Goal: Task Accomplishment & Management: Use online tool/utility

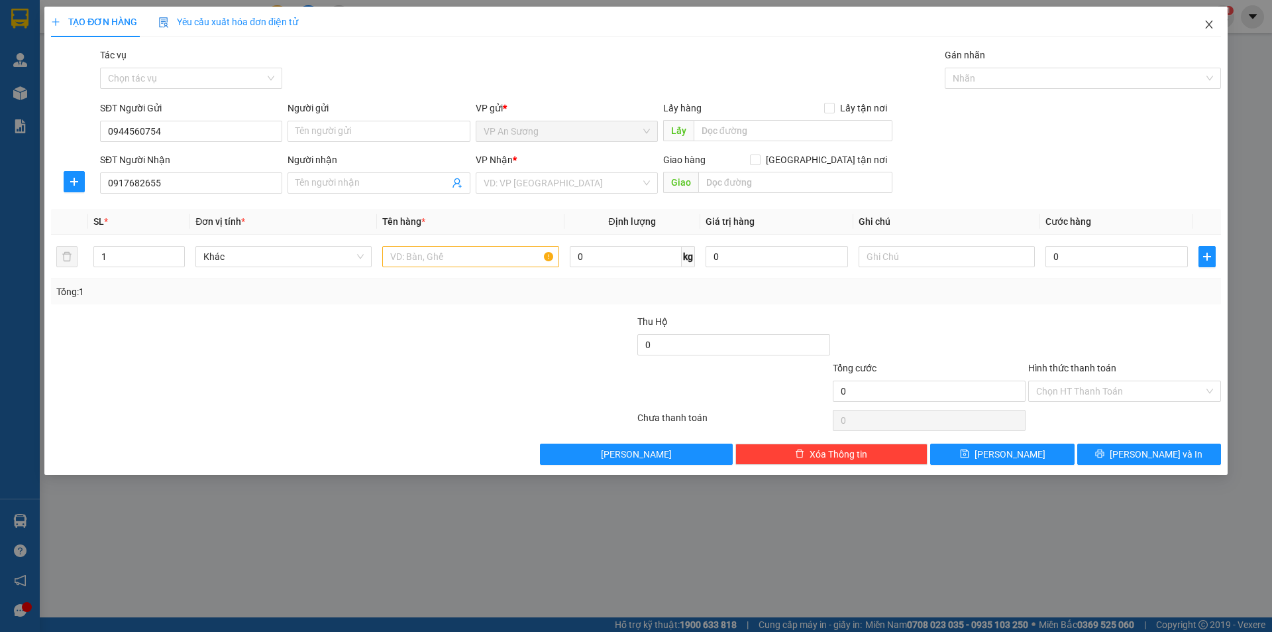
click at [1211, 21] on icon "close" at bounding box center [1209, 24] width 11 height 11
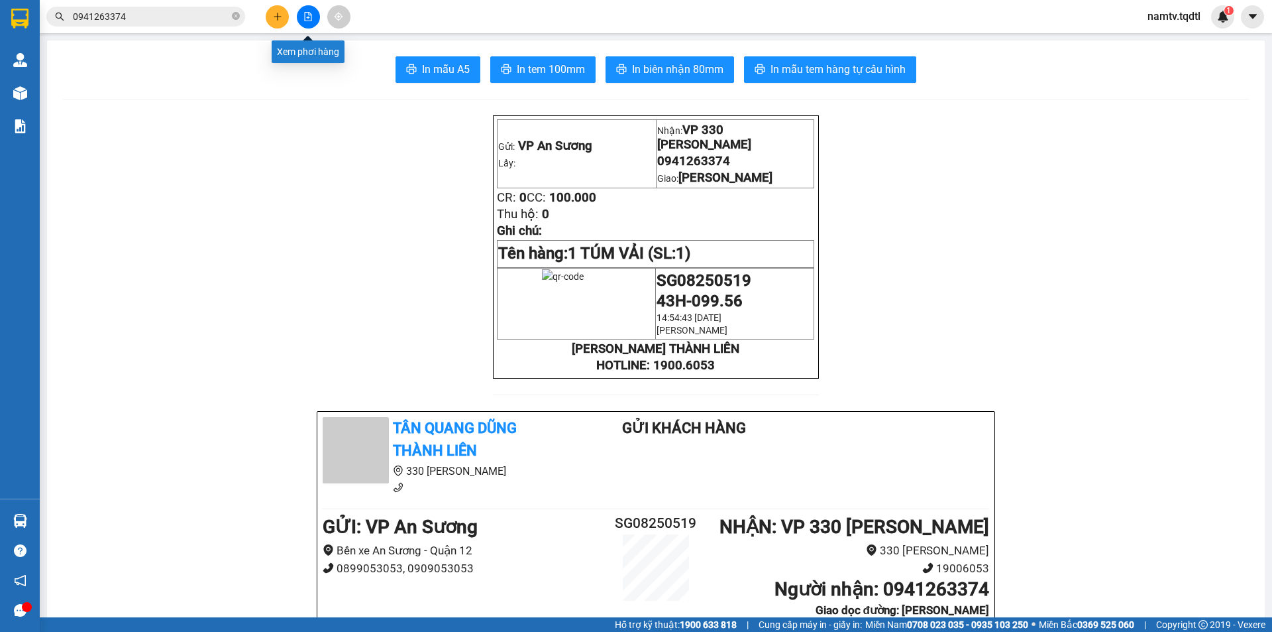
click at [309, 15] on icon "file-add" at bounding box center [307, 16] width 9 height 9
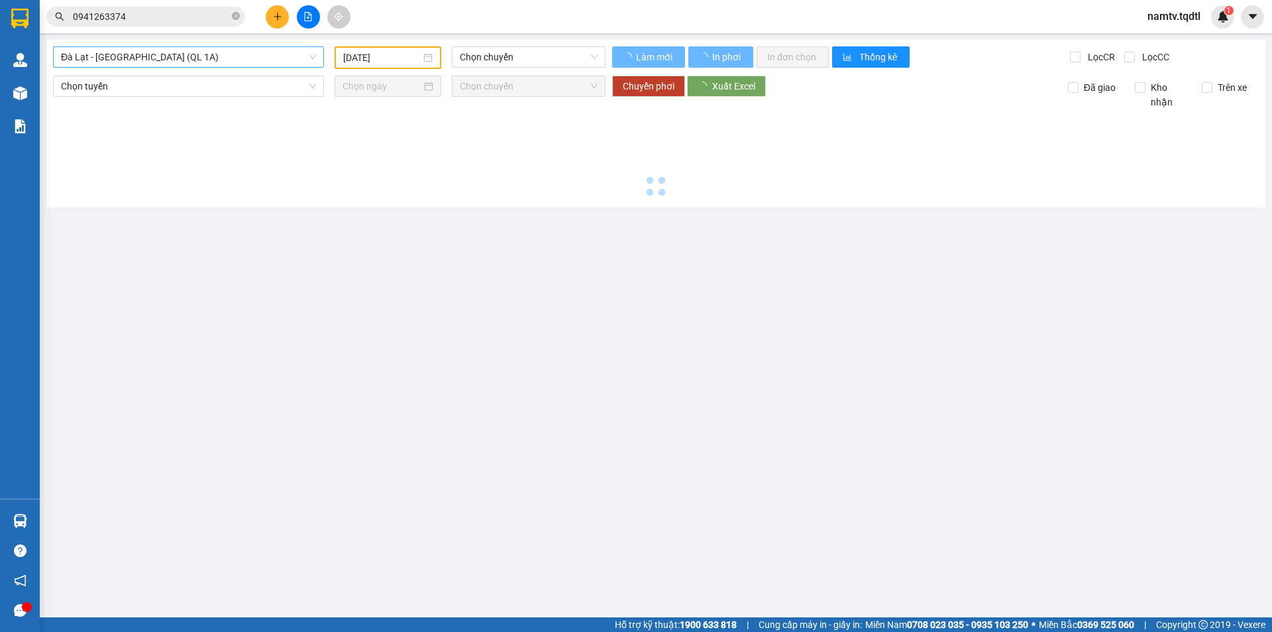
type input "[DATE]"
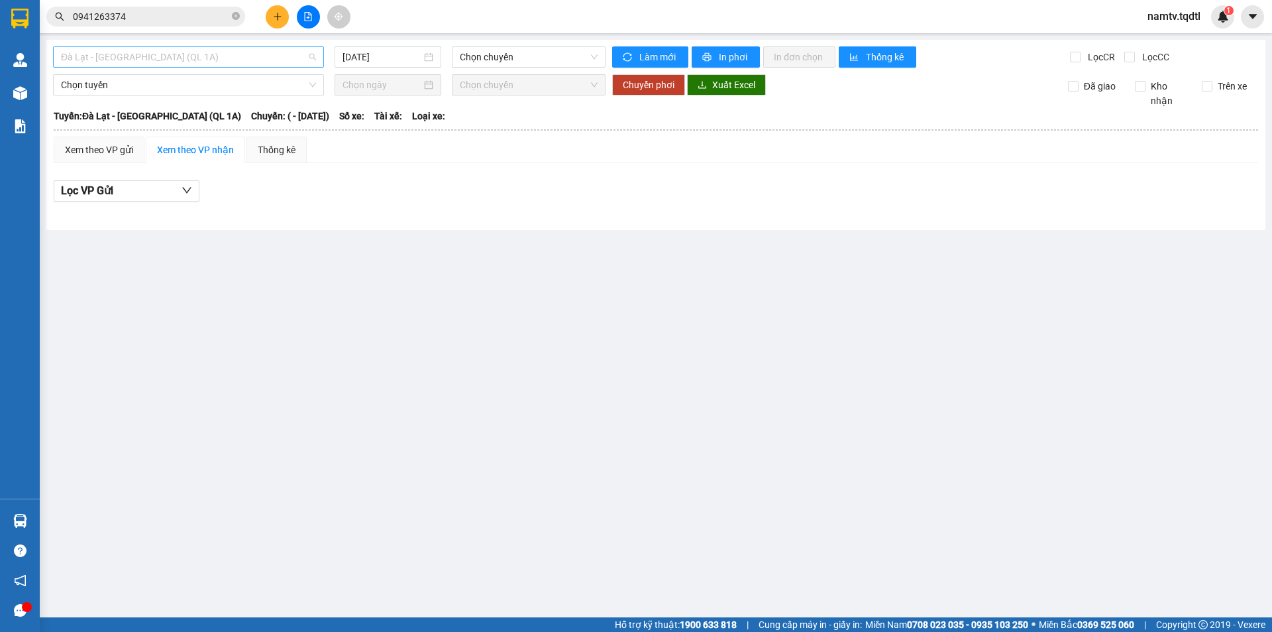
click at [221, 59] on span "Đà Lạt - [GEOGRAPHIC_DATA] (QL 1A)" at bounding box center [188, 57] width 255 height 20
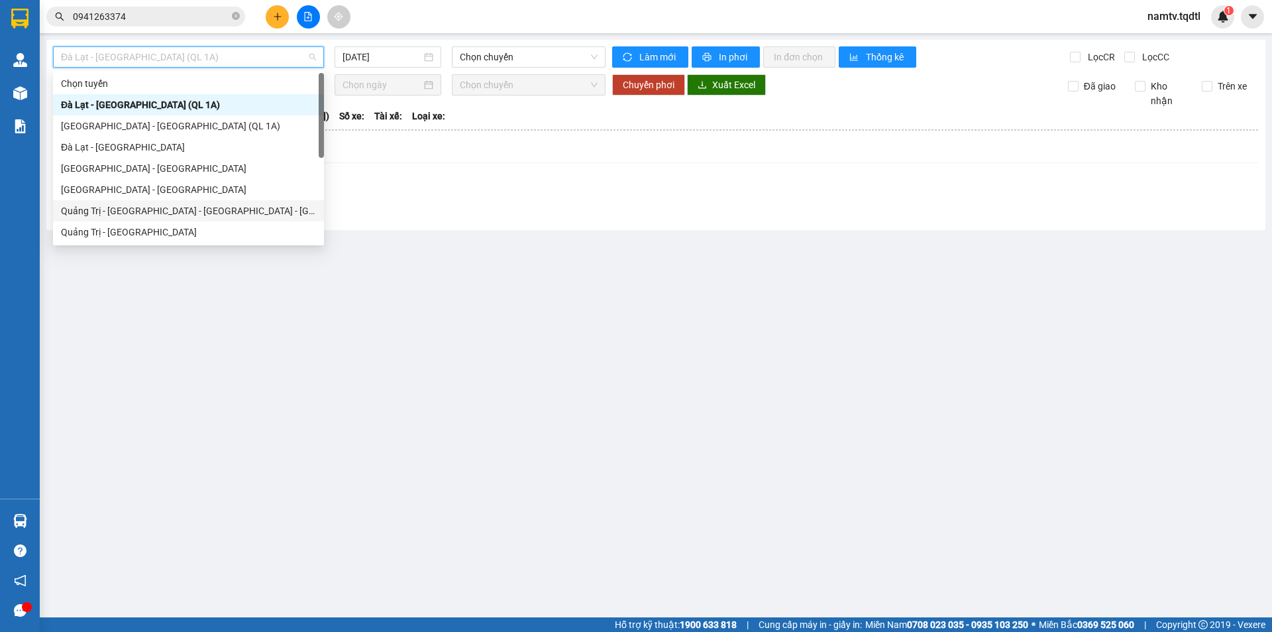
click at [116, 220] on div "Quảng Trị - [GEOGRAPHIC_DATA] - [GEOGRAPHIC_DATA] - [GEOGRAPHIC_DATA]" at bounding box center [188, 210] width 271 height 21
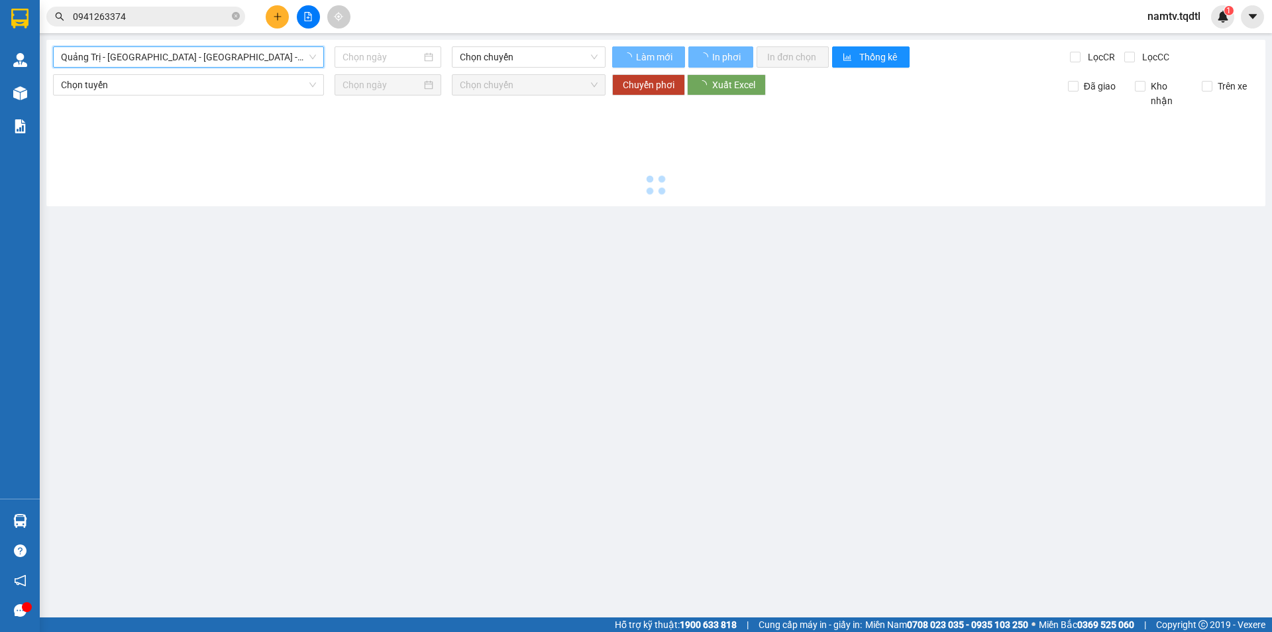
type input "[DATE]"
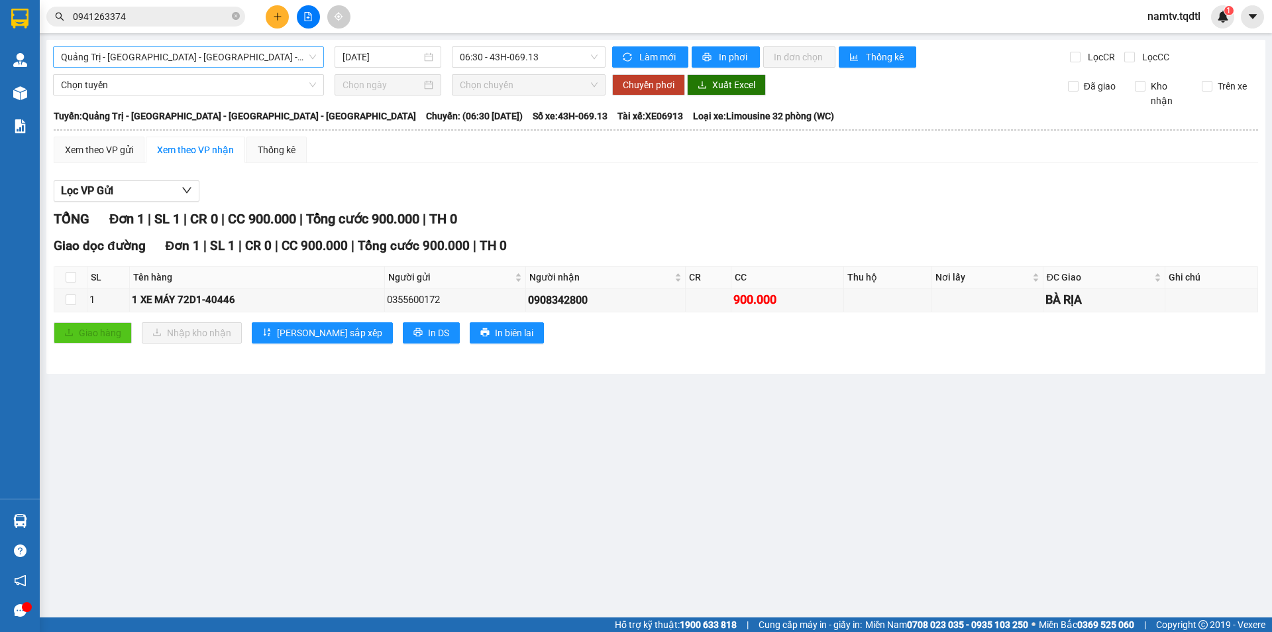
drag, startPoint x: 146, startPoint y: 42, endPoint x: 146, endPoint y: 63, distance: 20.5
click at [146, 51] on div "[GEOGRAPHIC_DATA] - [GEOGRAPHIC_DATA] - [GEOGRAPHIC_DATA] - [GEOGRAPHIC_DATA] […" at bounding box center [655, 207] width 1219 height 334
click at [146, 63] on span "Quảng Trị - [GEOGRAPHIC_DATA] - [GEOGRAPHIC_DATA] - [GEOGRAPHIC_DATA]" at bounding box center [188, 57] width 255 height 20
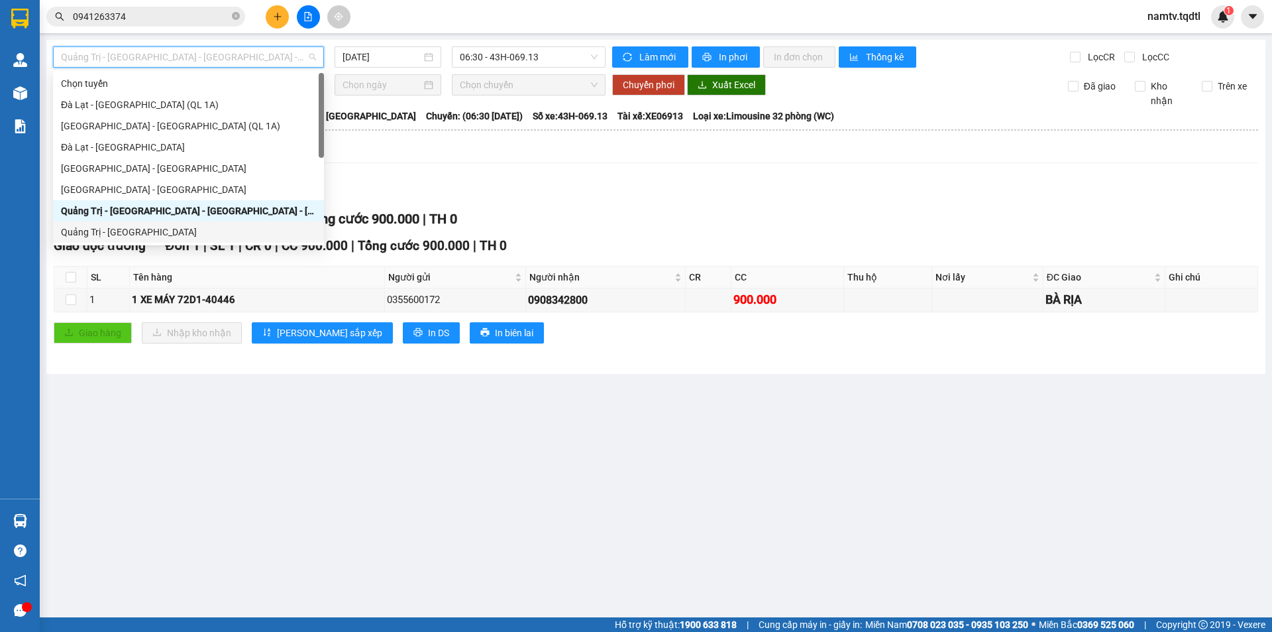
click at [116, 234] on div "Quảng Trị - [GEOGRAPHIC_DATA]" at bounding box center [188, 232] width 255 height 15
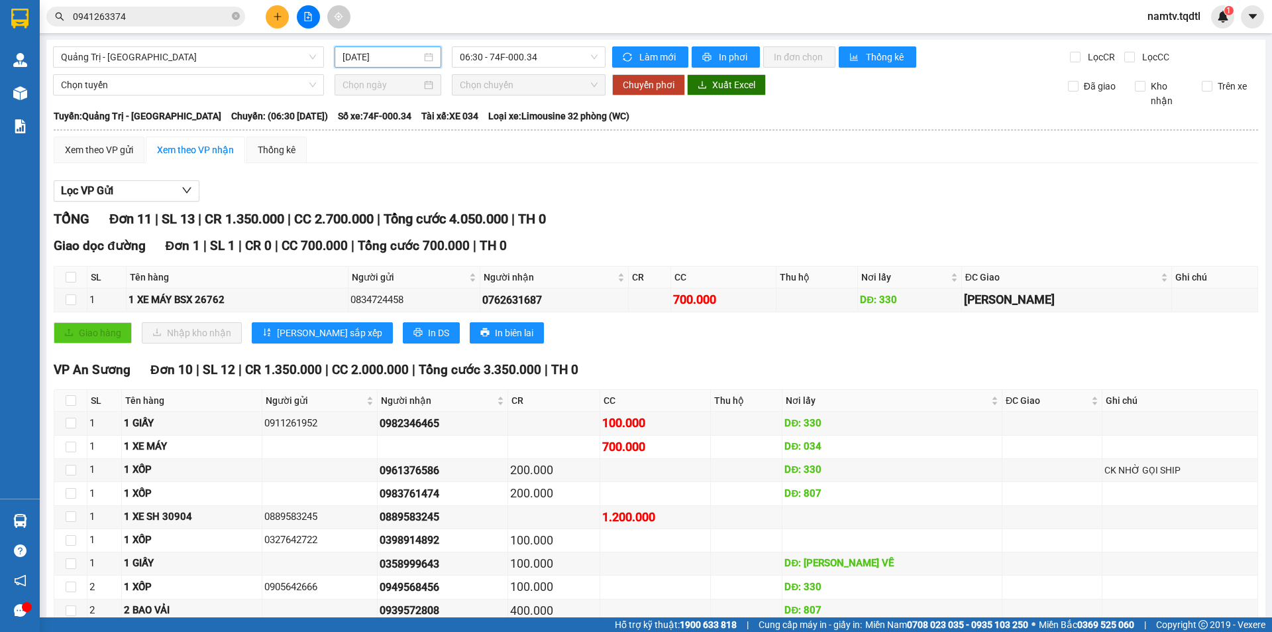
click at [416, 55] on input "[DATE]" at bounding box center [382, 57] width 79 height 15
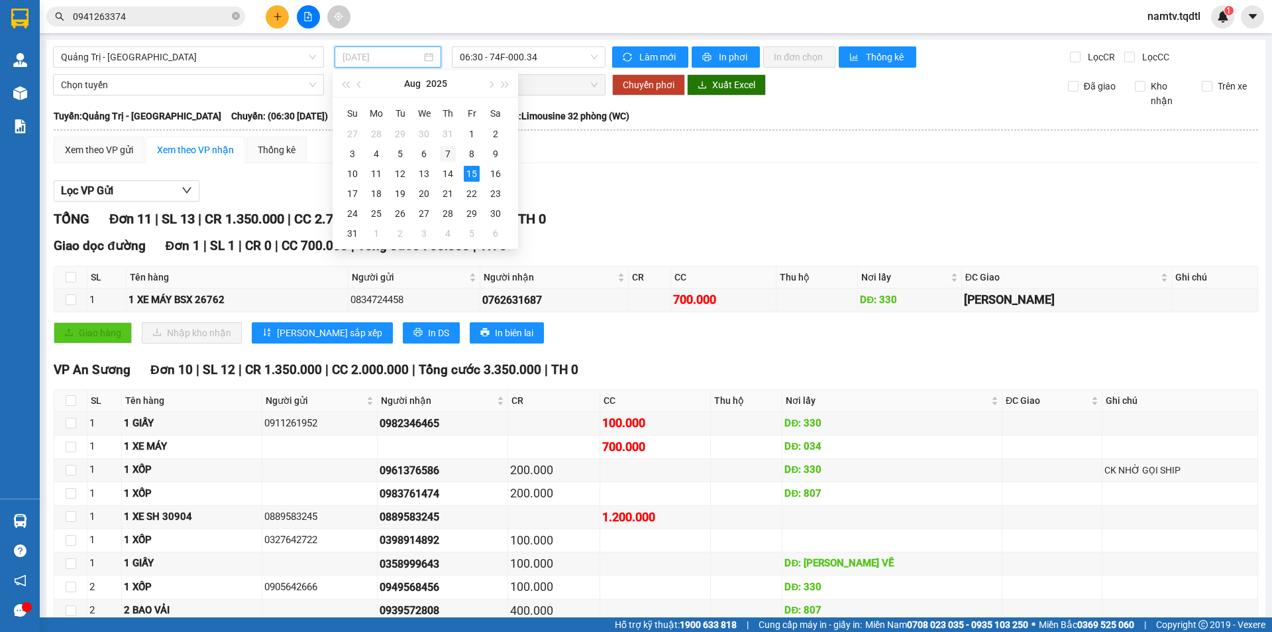
click at [447, 153] on div "7" at bounding box center [448, 154] width 16 height 16
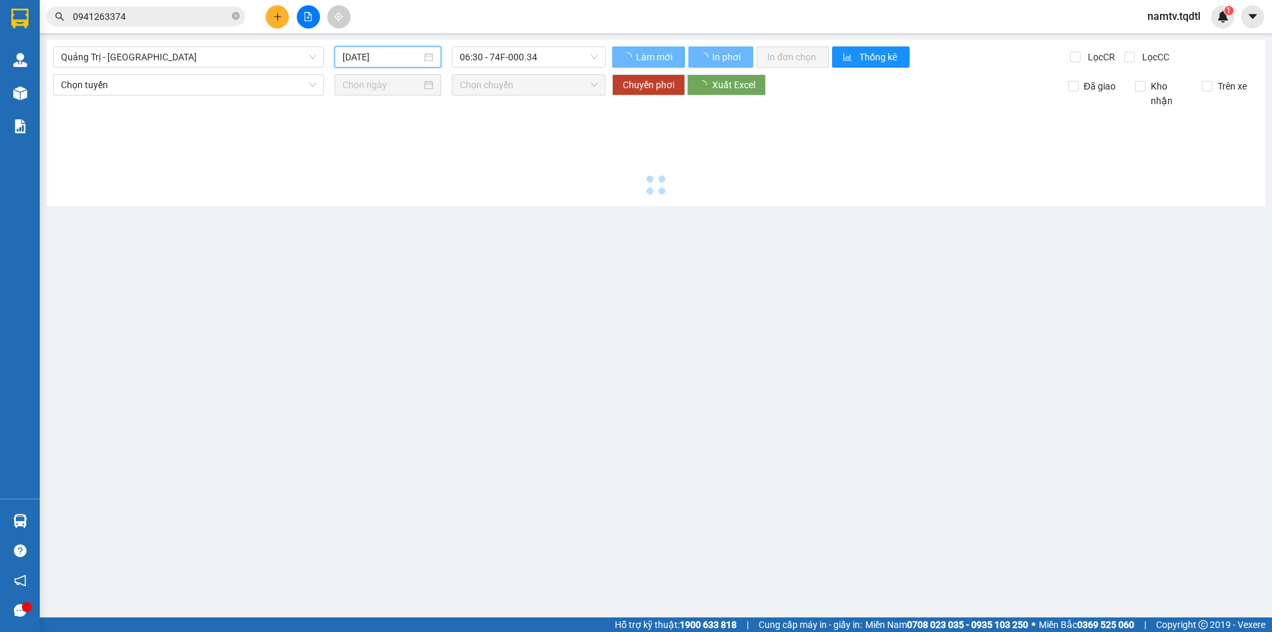
type input "[DATE]"
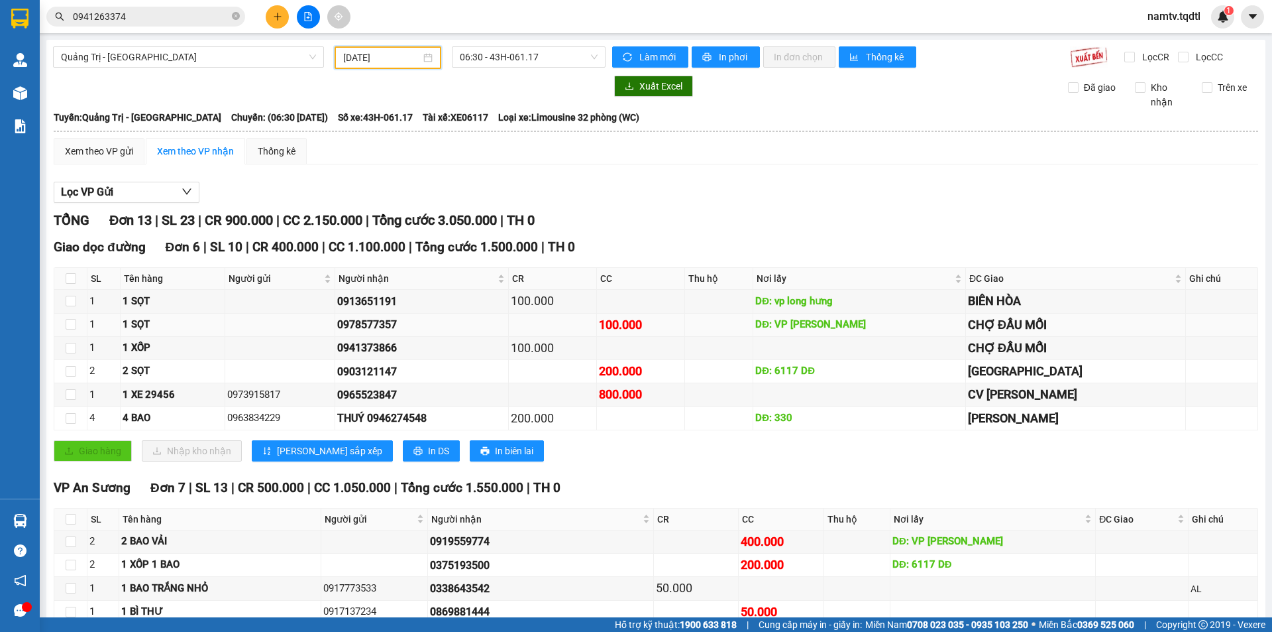
scroll to position [145, 0]
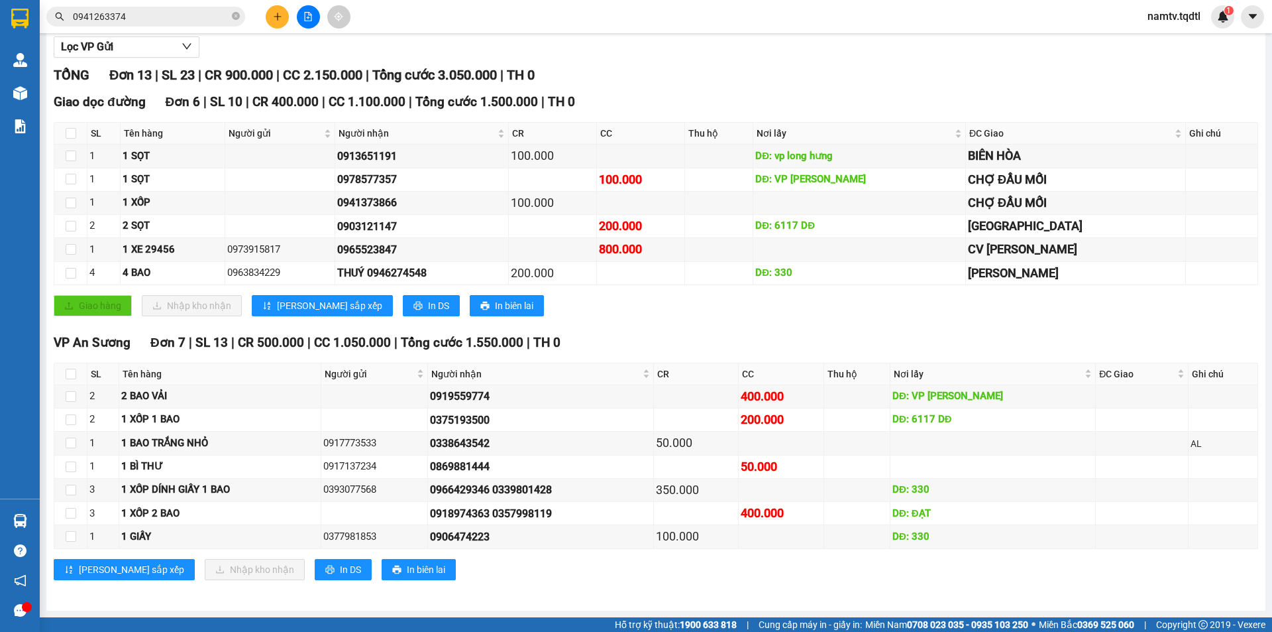
click at [321, 18] on div at bounding box center [307, 16] width 99 height 23
click at [311, 21] on icon "file-add" at bounding box center [307, 16] width 9 height 9
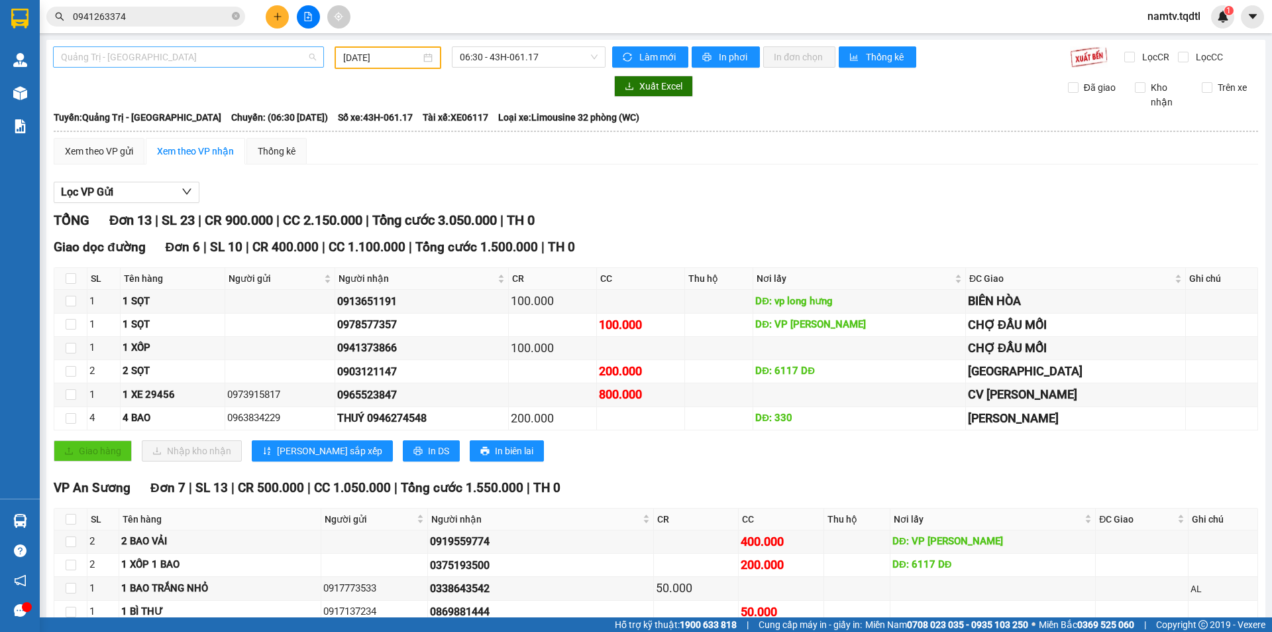
click at [180, 62] on span "Quảng Trị - [GEOGRAPHIC_DATA]" at bounding box center [188, 57] width 255 height 20
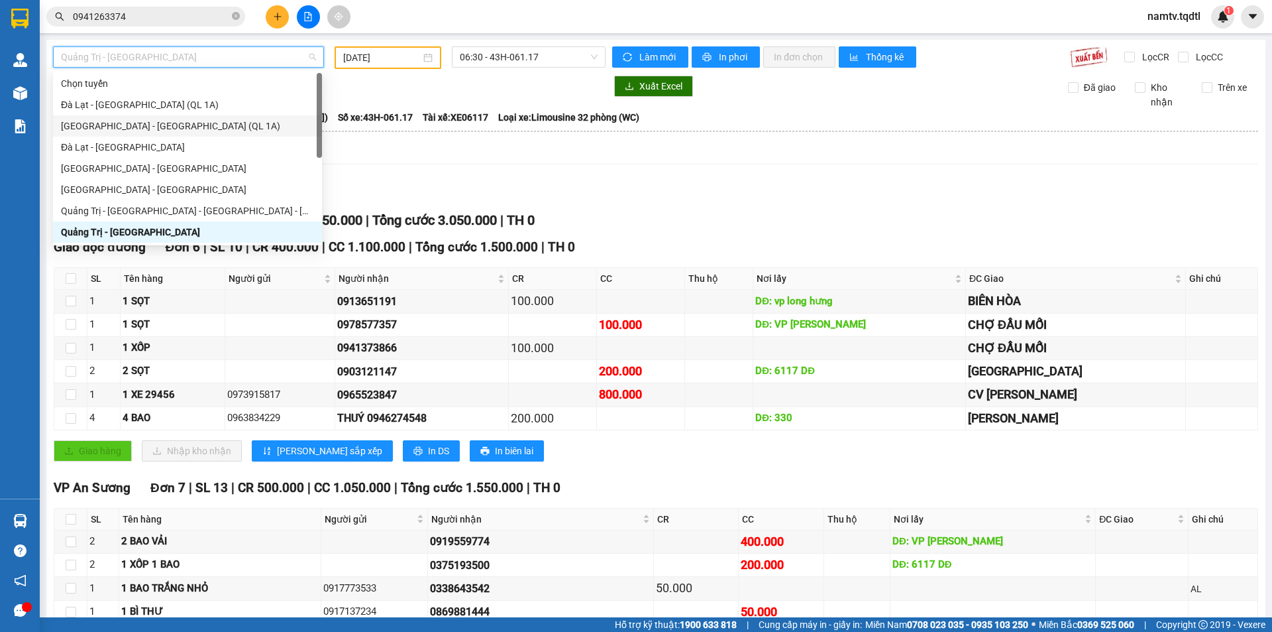
scroll to position [233, 0]
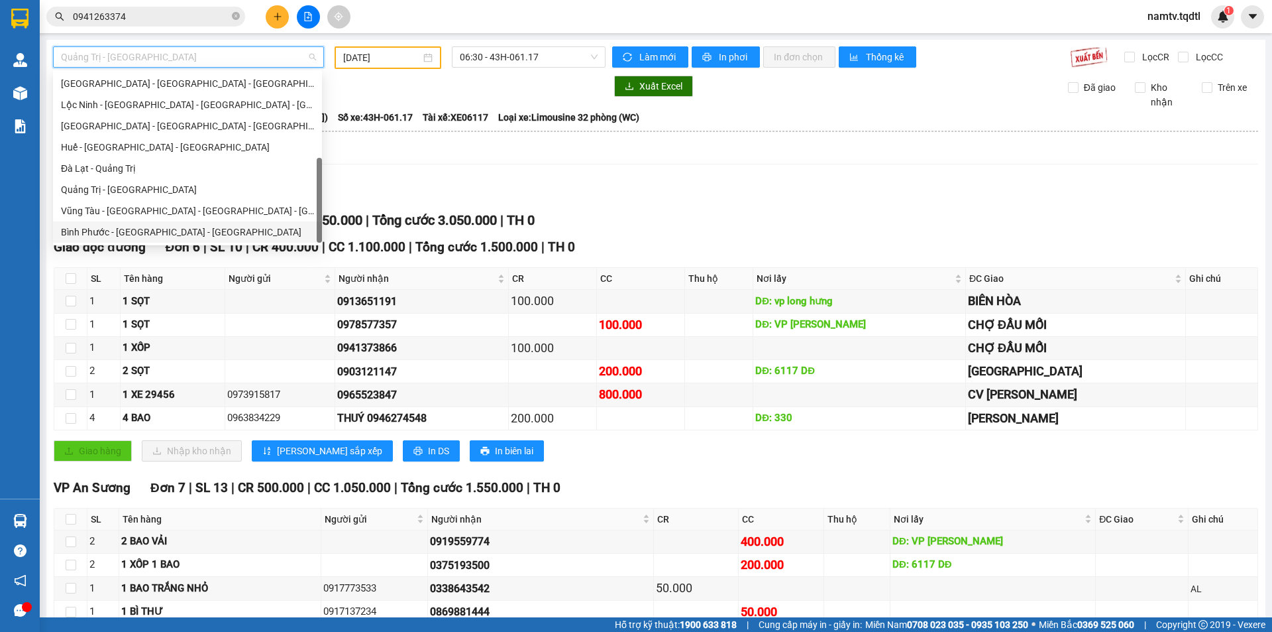
click at [144, 227] on div "Bình Phước - [GEOGRAPHIC_DATA] - [GEOGRAPHIC_DATA]" at bounding box center [187, 232] width 253 height 15
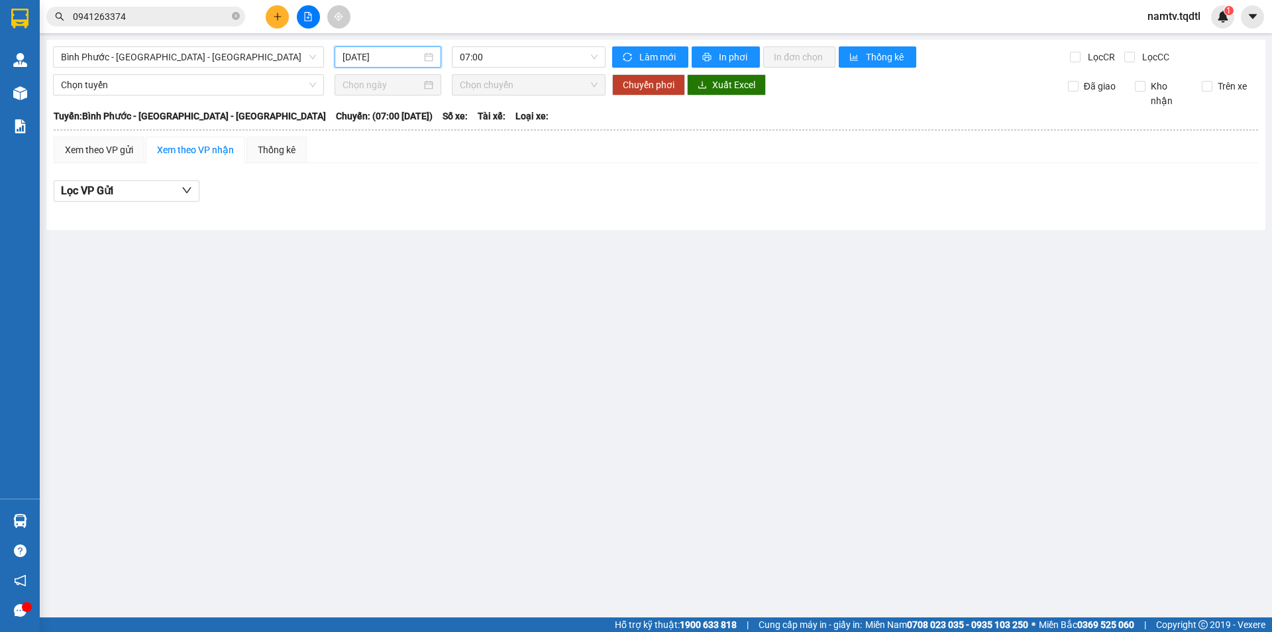
click at [389, 53] on input "[DATE]" at bounding box center [382, 57] width 79 height 15
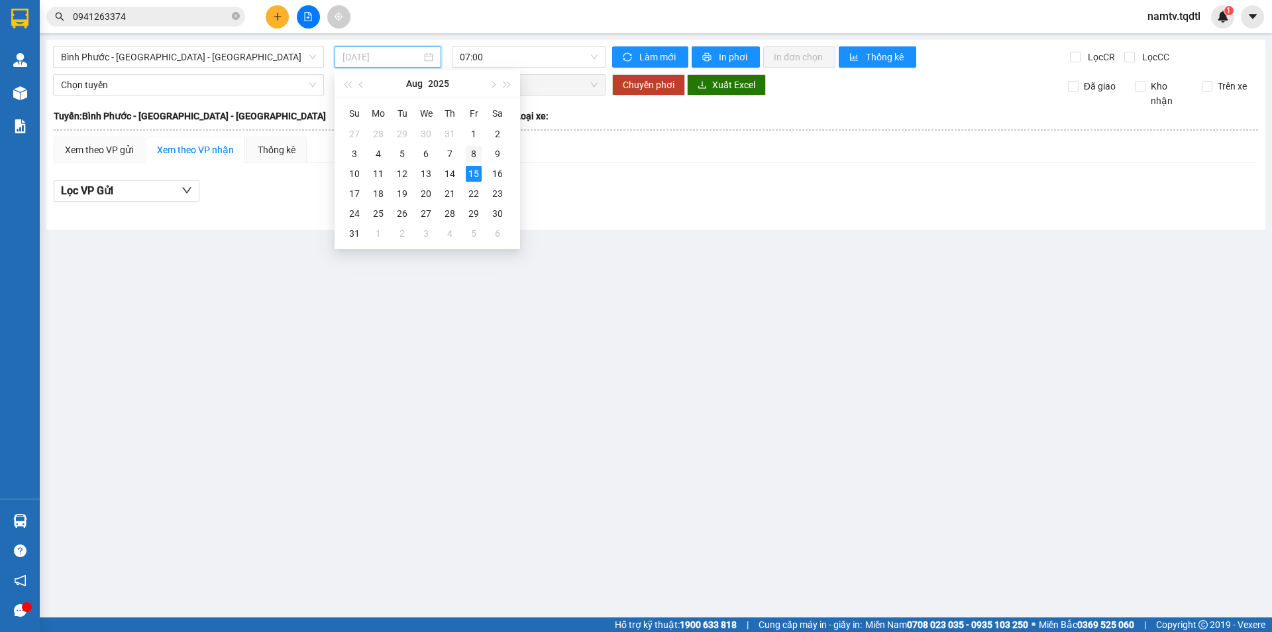
click at [467, 151] on div "8" at bounding box center [474, 154] width 16 height 16
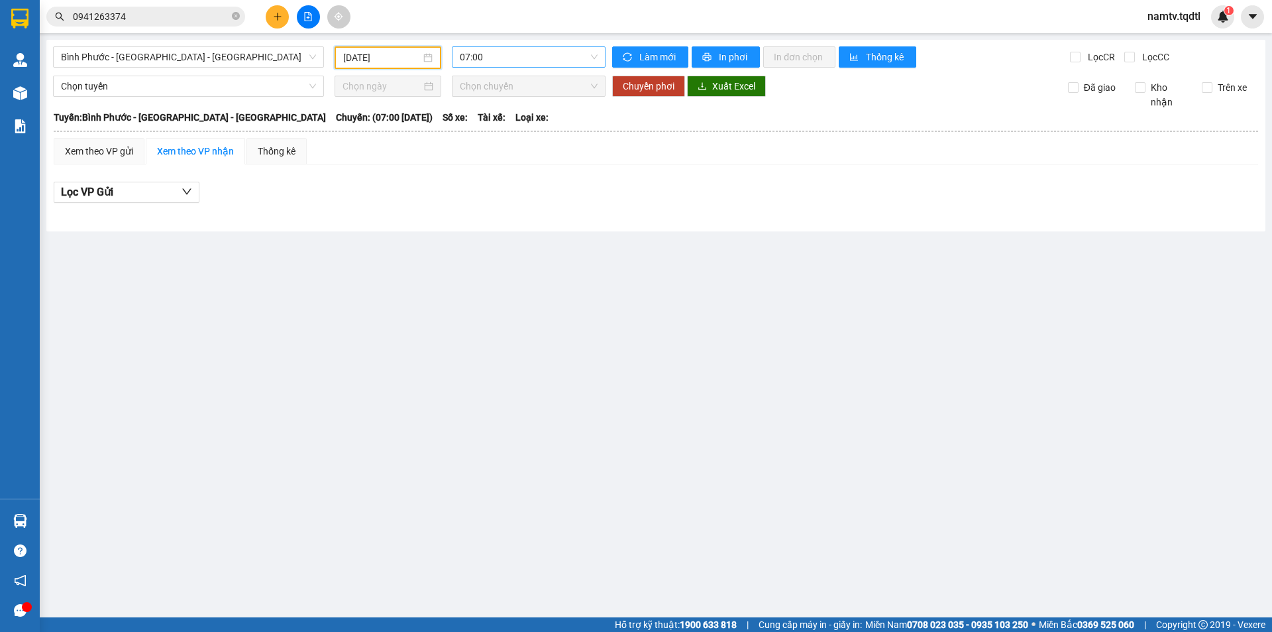
click at [508, 58] on span "07:00" at bounding box center [529, 57] width 138 height 20
click at [515, 125] on div "07:15 - 74H-007.38" at bounding box center [511, 126] width 103 height 15
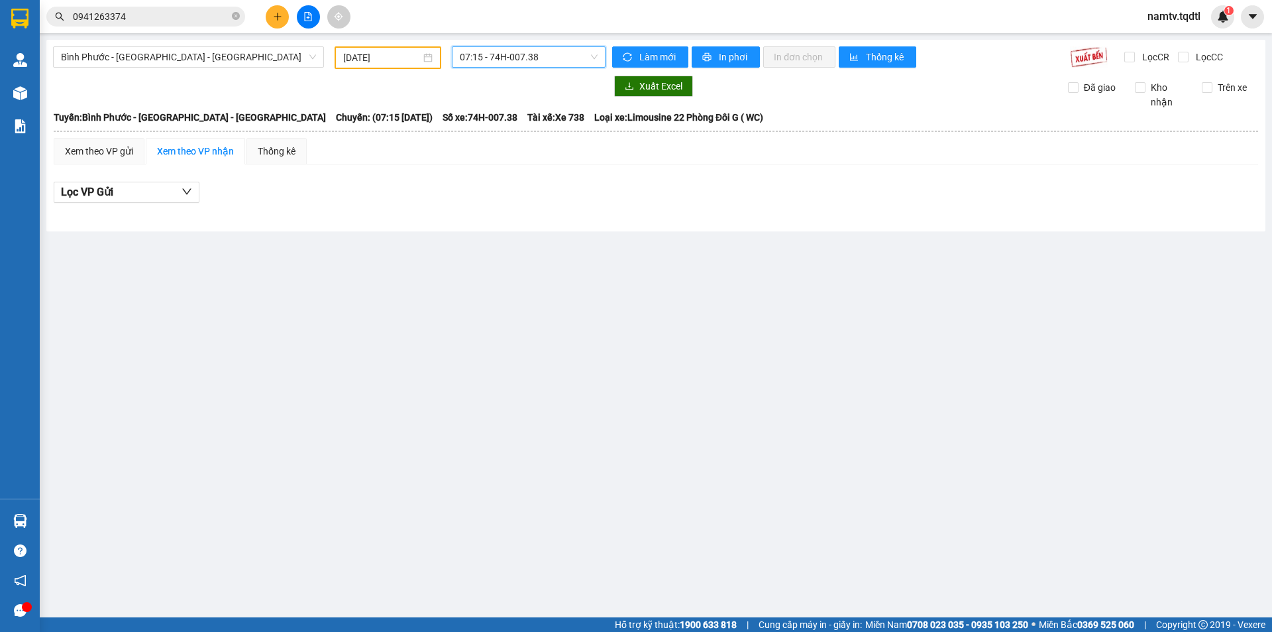
click at [527, 60] on span "07:15 - 74H-007.38" at bounding box center [529, 57] width 138 height 20
click at [530, 152] on div "07:30 - 74B-008.07" at bounding box center [511, 147] width 103 height 15
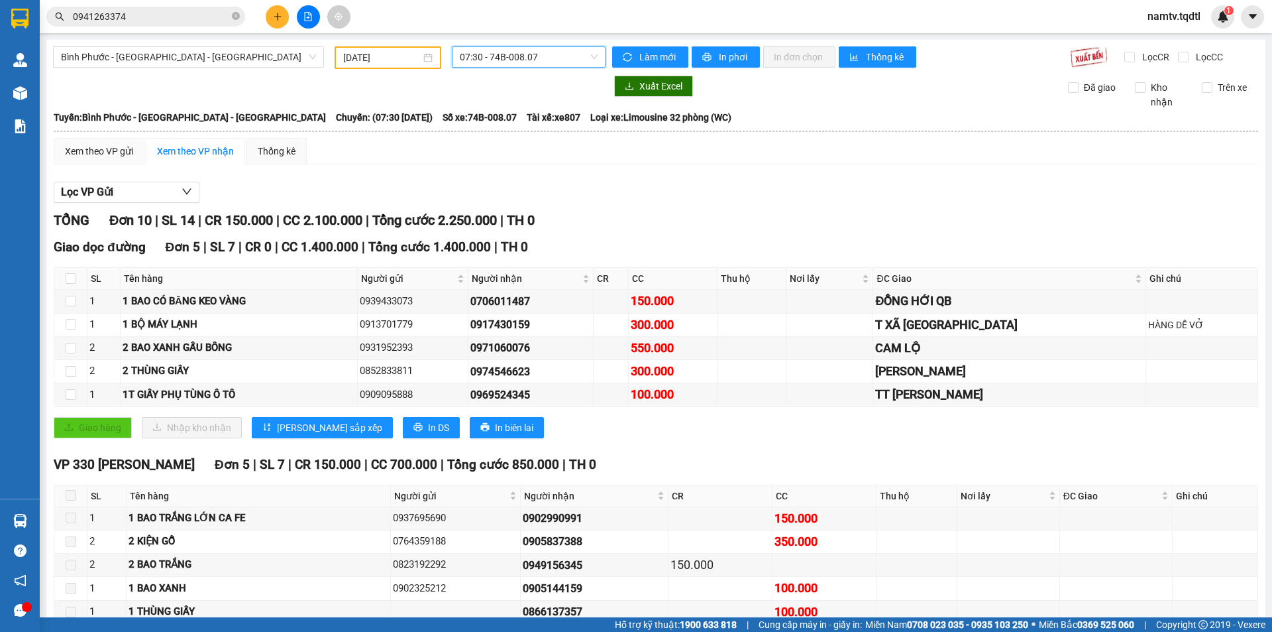
click at [375, 58] on input "[DATE]" at bounding box center [382, 57] width 78 height 15
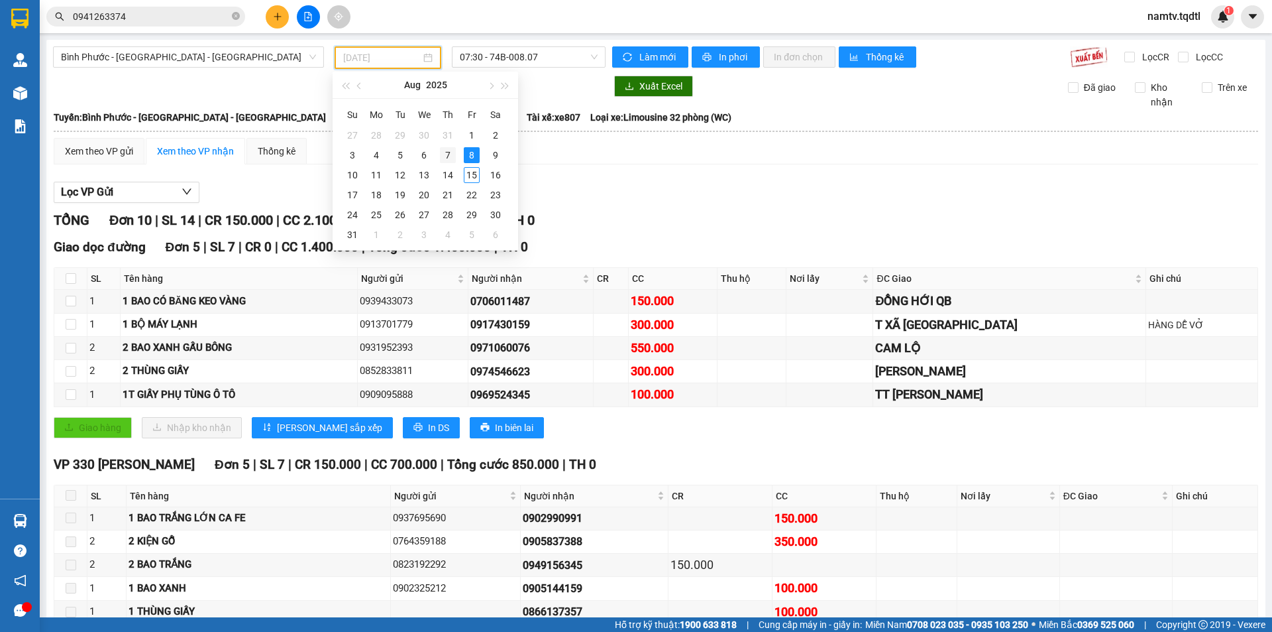
click at [444, 152] on div "7" at bounding box center [448, 155] width 16 height 16
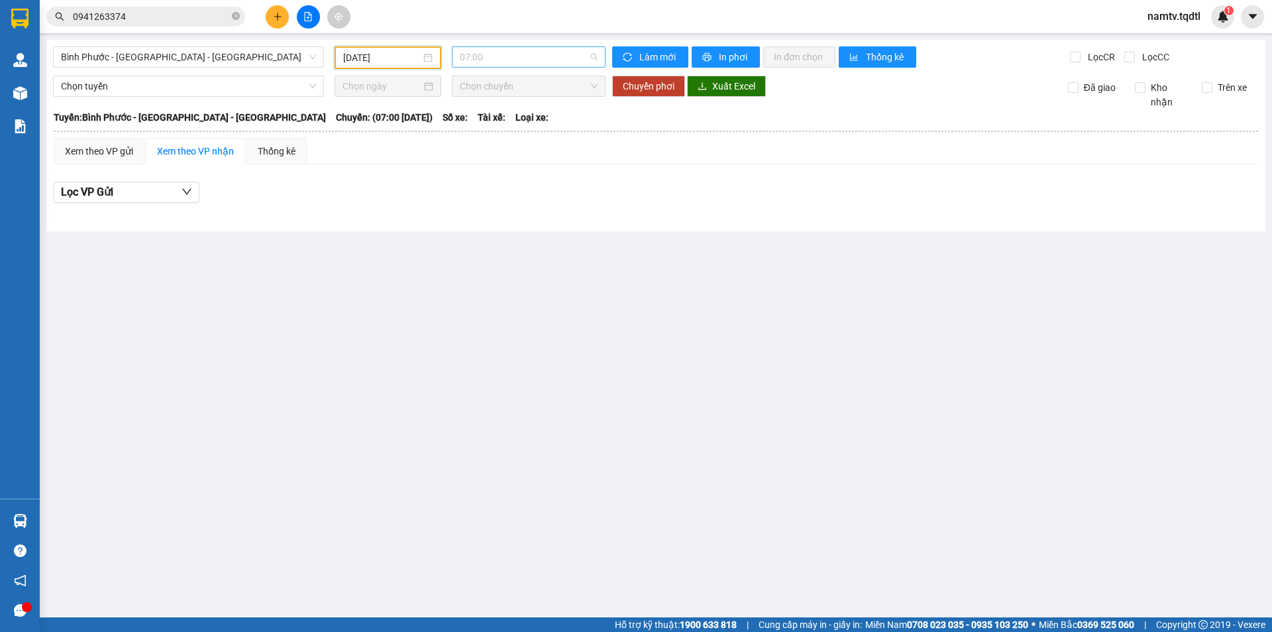
click at [531, 59] on span "07:00" at bounding box center [529, 57] width 138 height 20
click at [527, 122] on div "07:15 - 74G-002.24" at bounding box center [511, 126] width 103 height 15
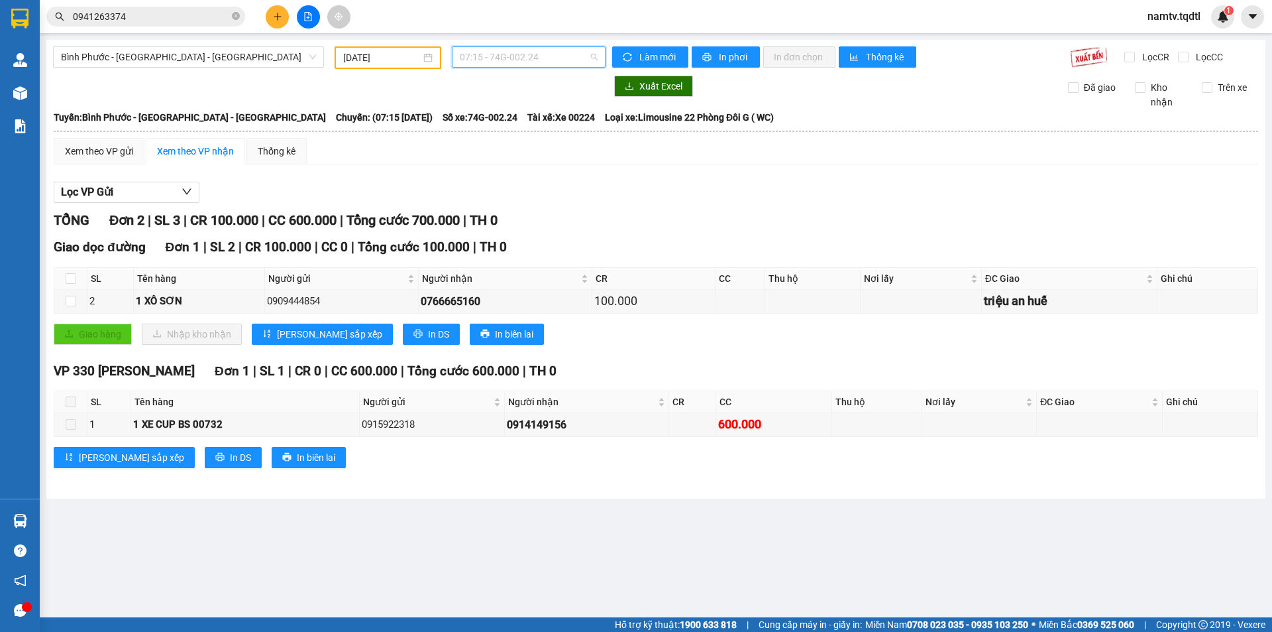
click at [602, 50] on div "07:15 - 74G-002.24" at bounding box center [529, 56] width 154 height 21
click at [525, 145] on div "07:30 - 74F-000.34" at bounding box center [511, 147] width 103 height 15
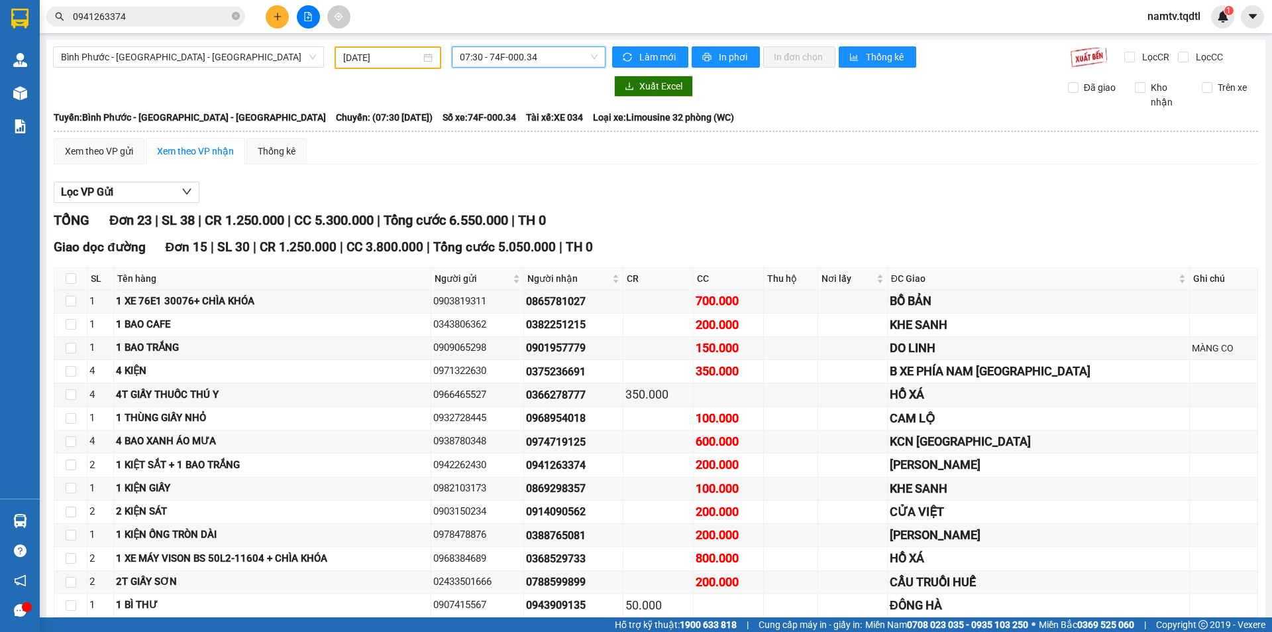
click at [378, 54] on input "[DATE]" at bounding box center [382, 57] width 78 height 15
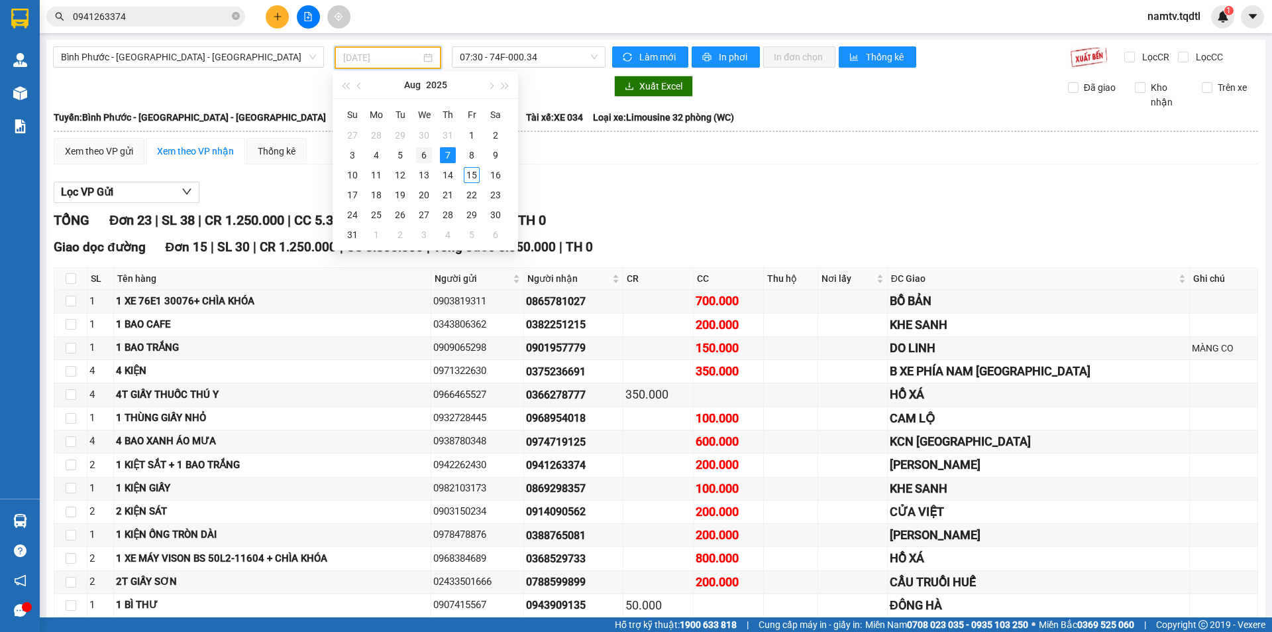
click at [425, 150] on div "6" at bounding box center [424, 155] width 16 height 16
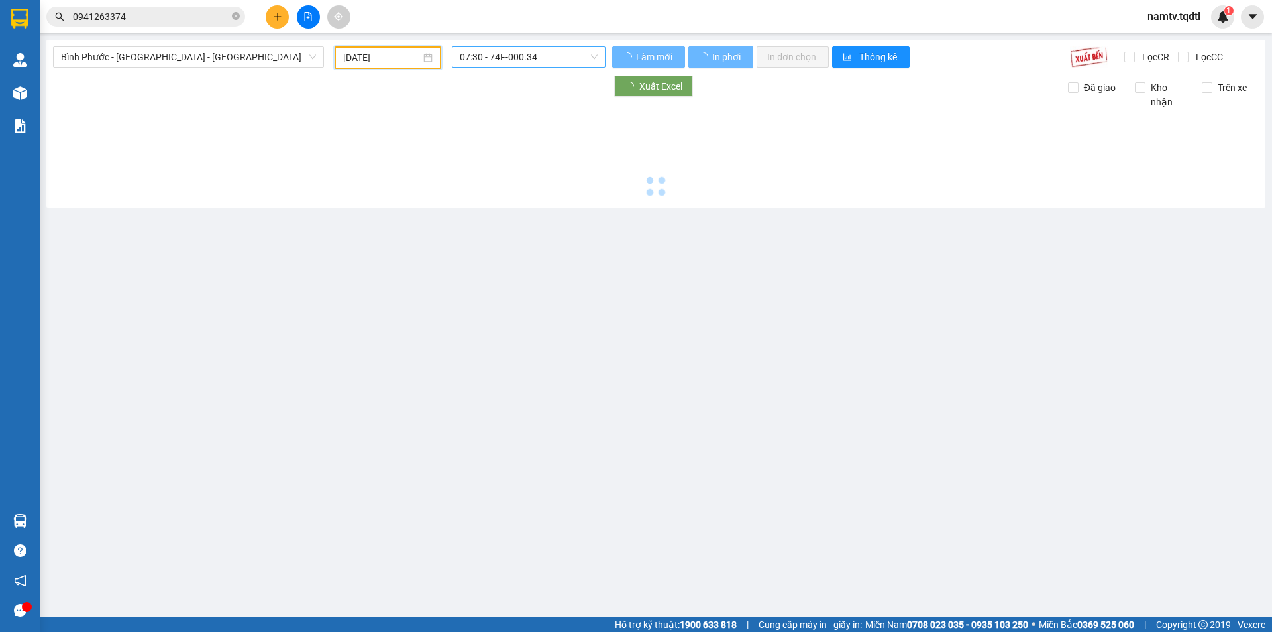
type input "[DATE]"
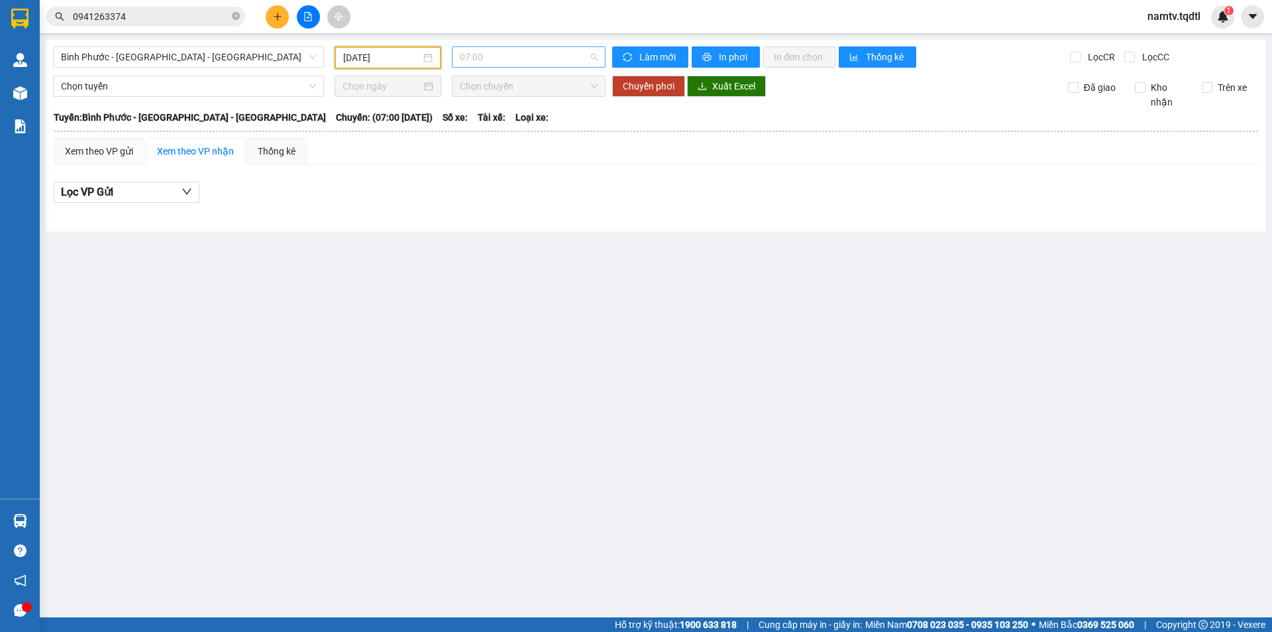
click at [545, 55] on span "07:00" at bounding box center [529, 57] width 138 height 20
click at [546, 122] on div "07:05 (TC) - 74H-007.85" at bounding box center [511, 126] width 103 height 15
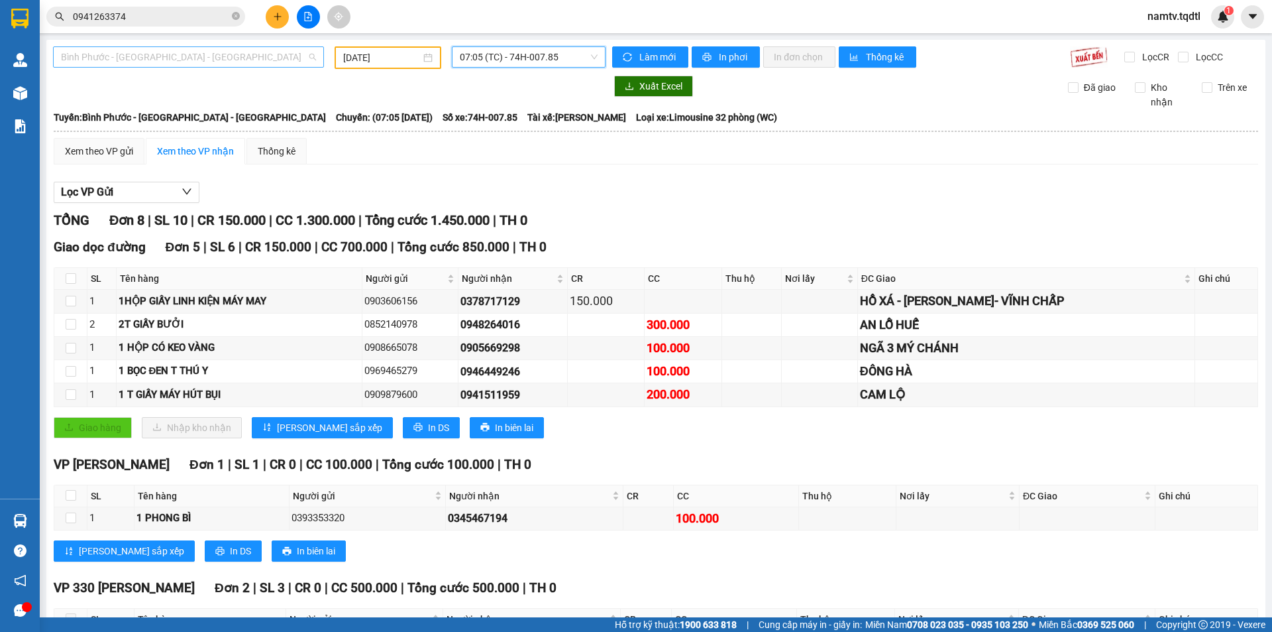
click at [201, 67] on div "Bình Phước - [GEOGRAPHIC_DATA] - [GEOGRAPHIC_DATA]" at bounding box center [188, 56] width 271 height 21
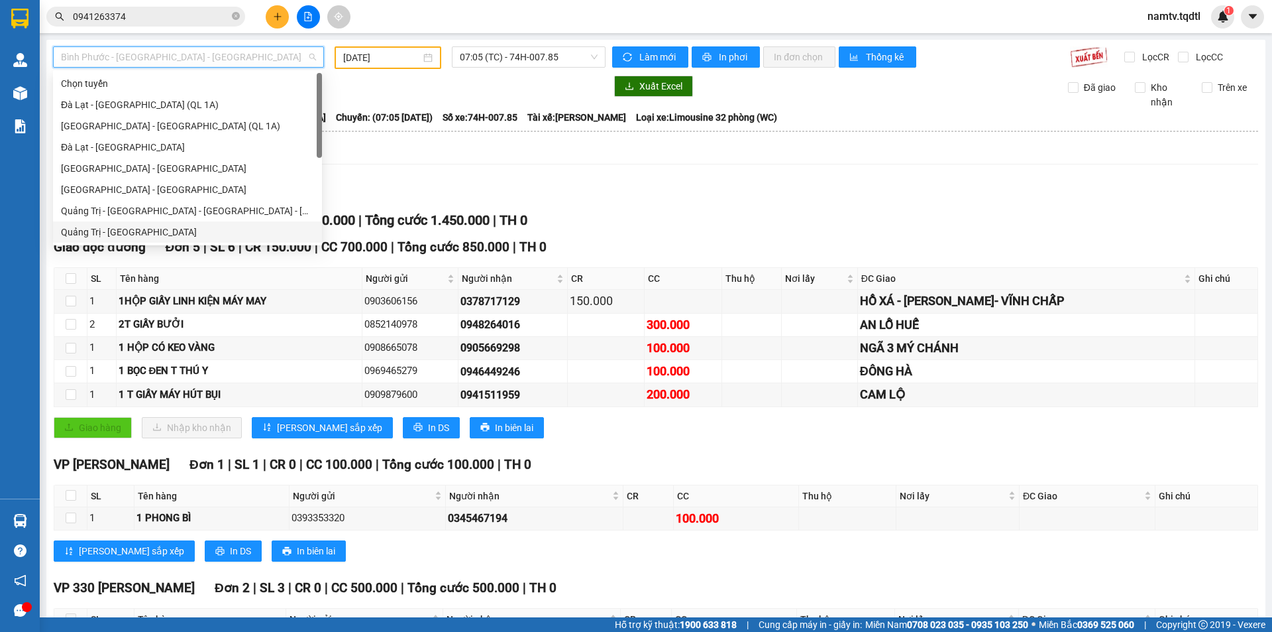
click at [108, 234] on div "Quảng Trị - [GEOGRAPHIC_DATA]" at bounding box center [187, 232] width 253 height 15
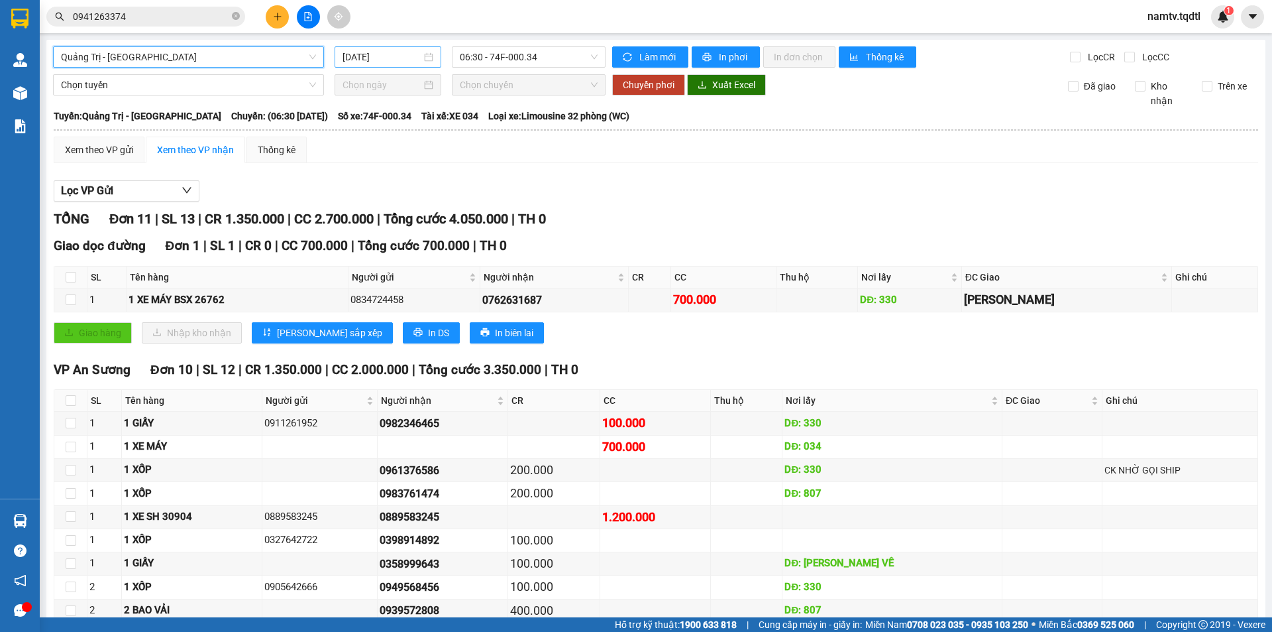
click at [380, 47] on div "[DATE]" at bounding box center [388, 56] width 107 height 21
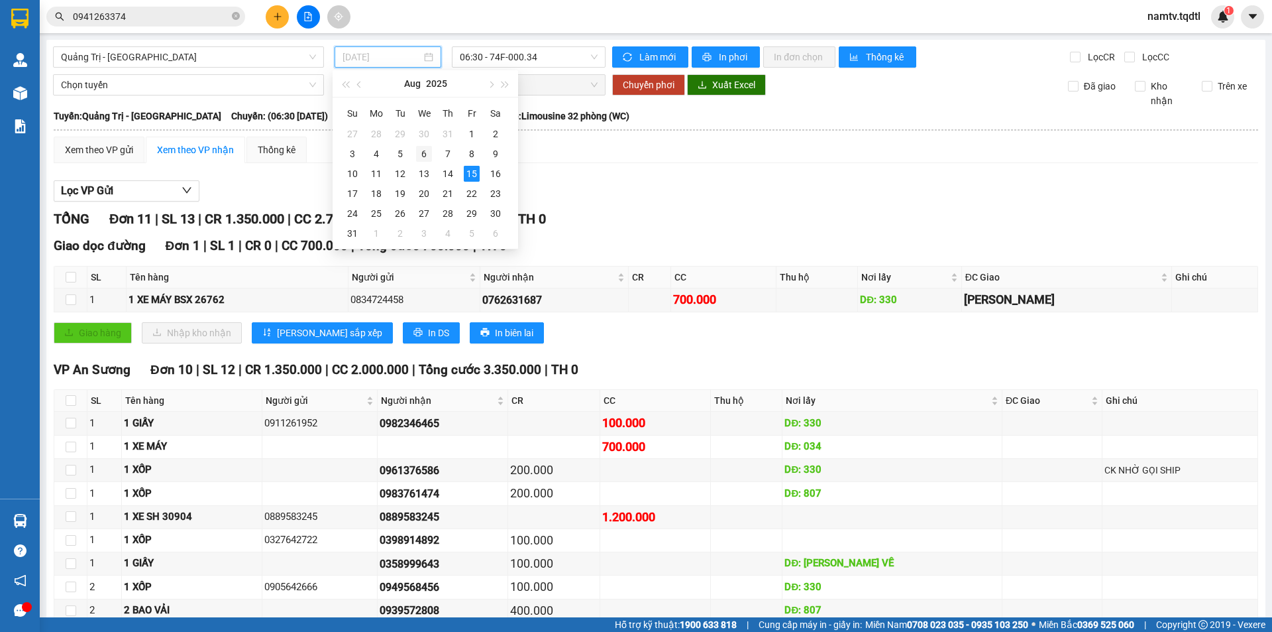
click at [424, 154] on div "6" at bounding box center [424, 154] width 16 height 16
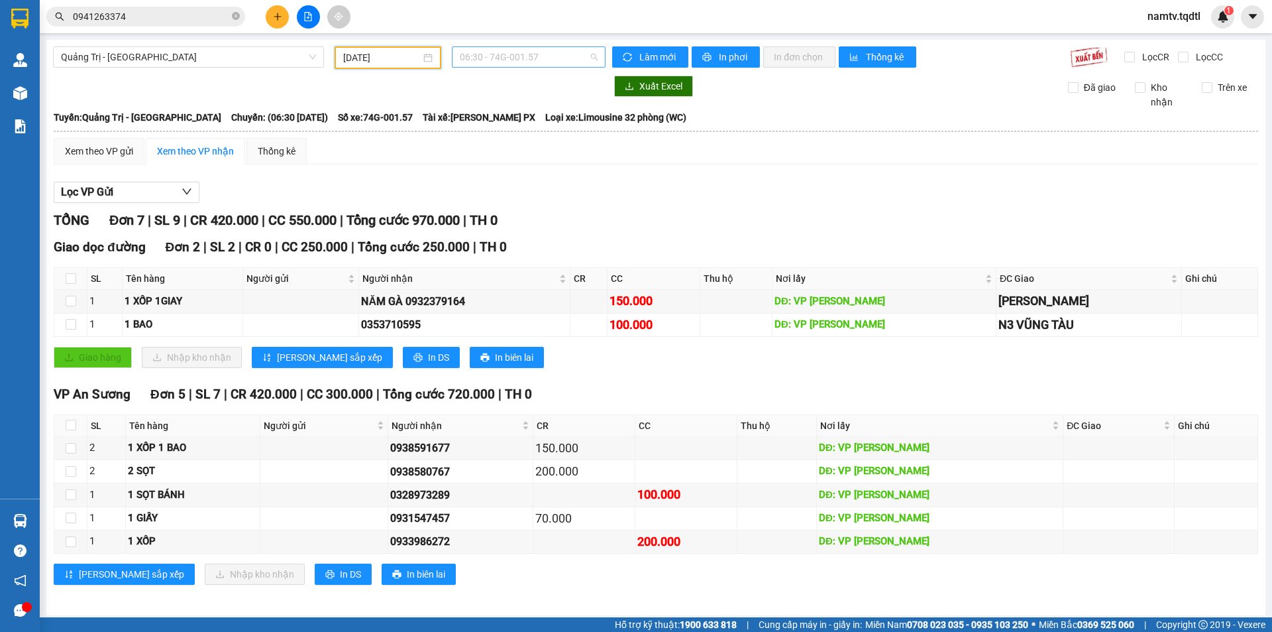
click at [521, 49] on span "06:30 - 74G-001.57" at bounding box center [529, 57] width 138 height 20
click at [394, 63] on input "[DATE]" at bounding box center [382, 57] width 78 height 15
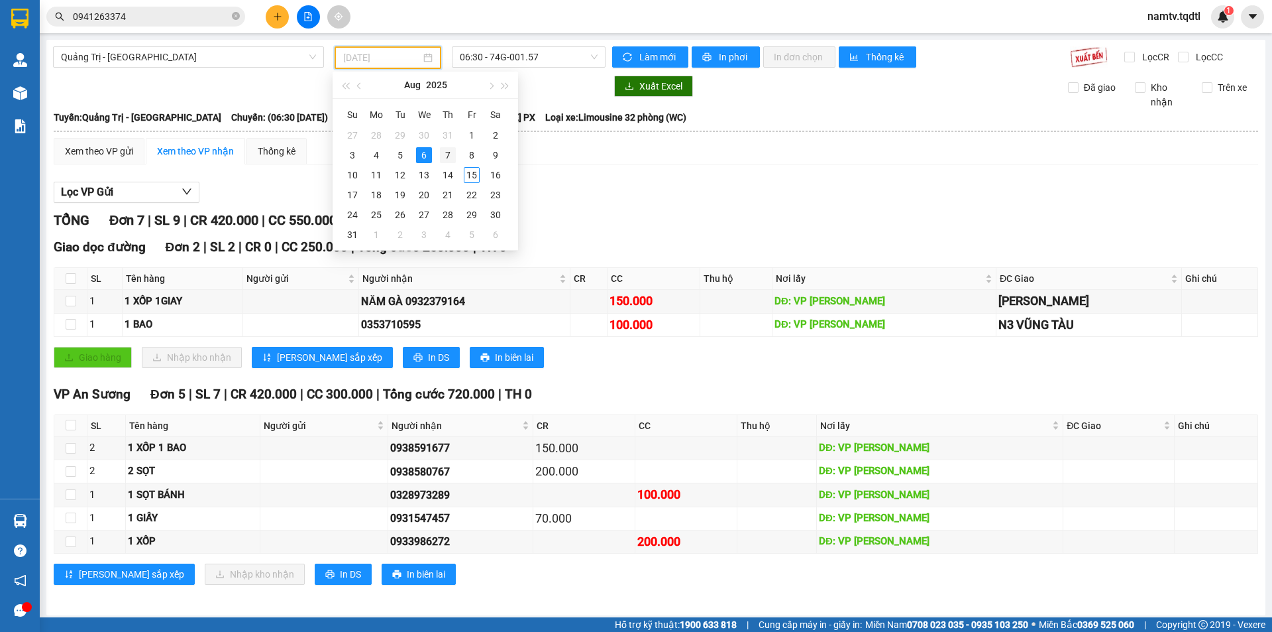
click at [441, 151] on div "7" at bounding box center [448, 155] width 16 height 16
type input "[DATE]"
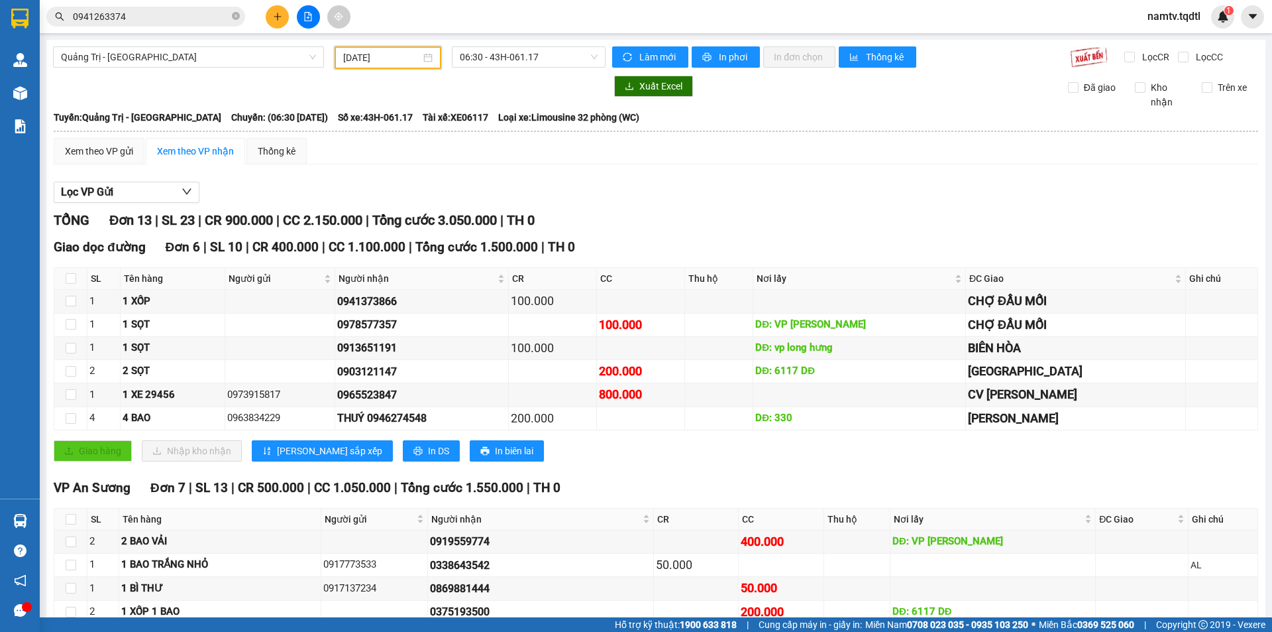
scroll to position [145, 0]
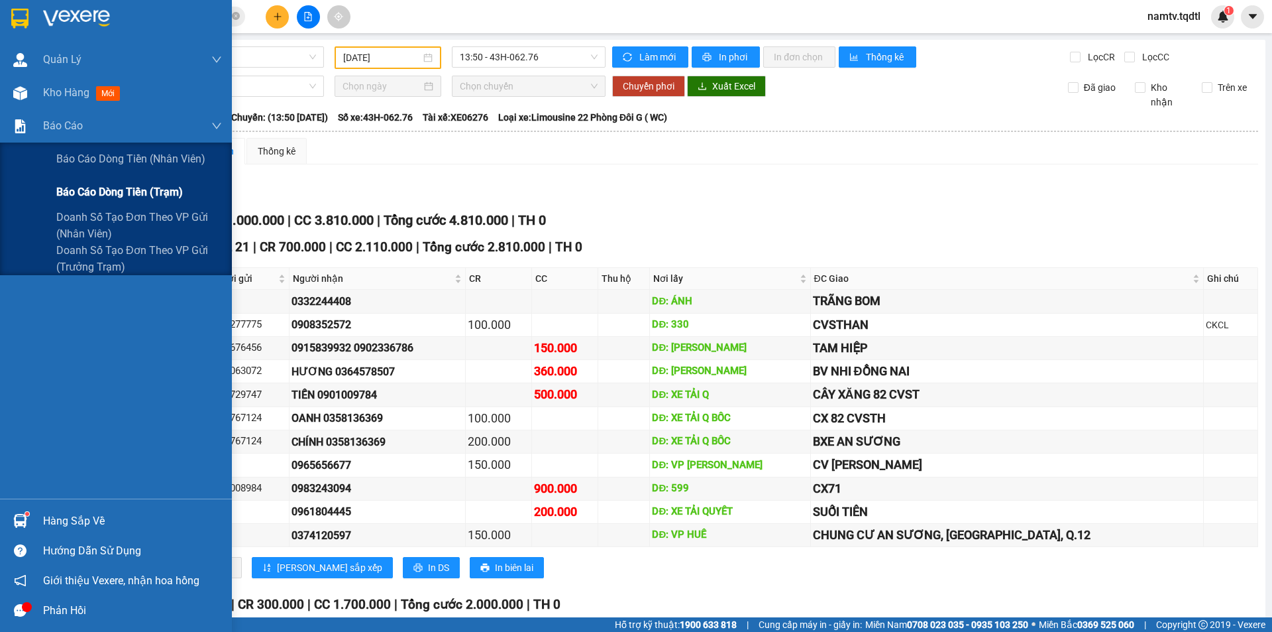
click at [93, 203] on div "Báo cáo dòng tiền (trạm)" at bounding box center [139, 192] width 166 height 33
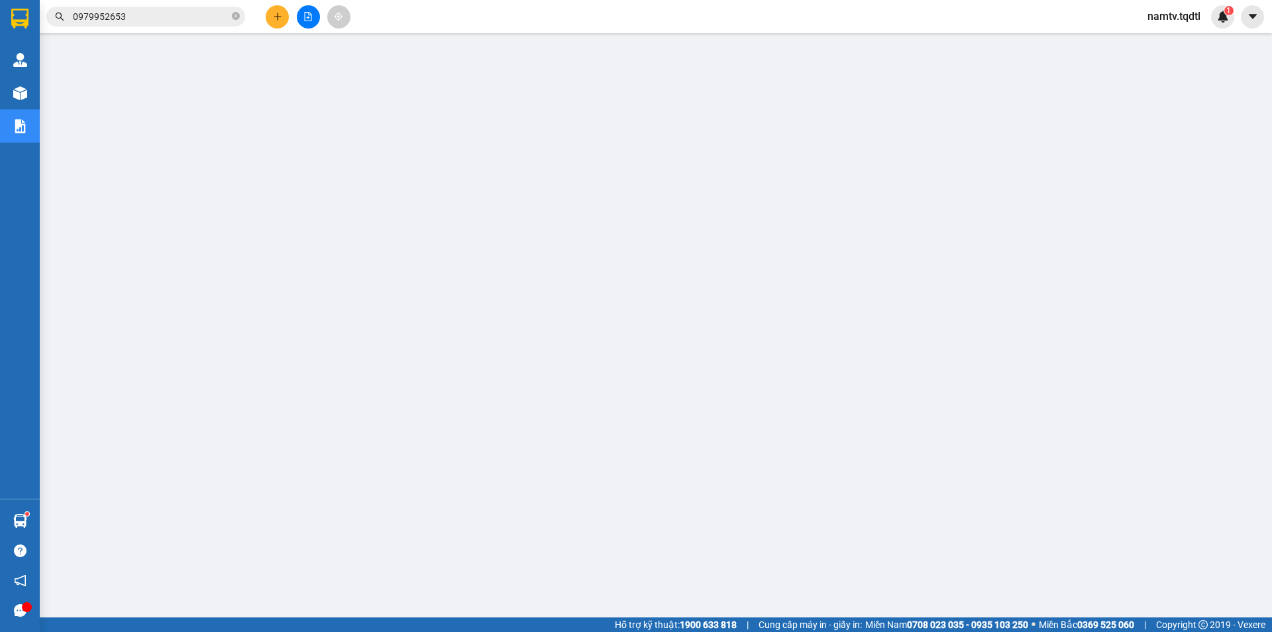
scroll to position [26, 0]
click at [307, 12] on icon "file-add" at bounding box center [308, 16] width 7 height 9
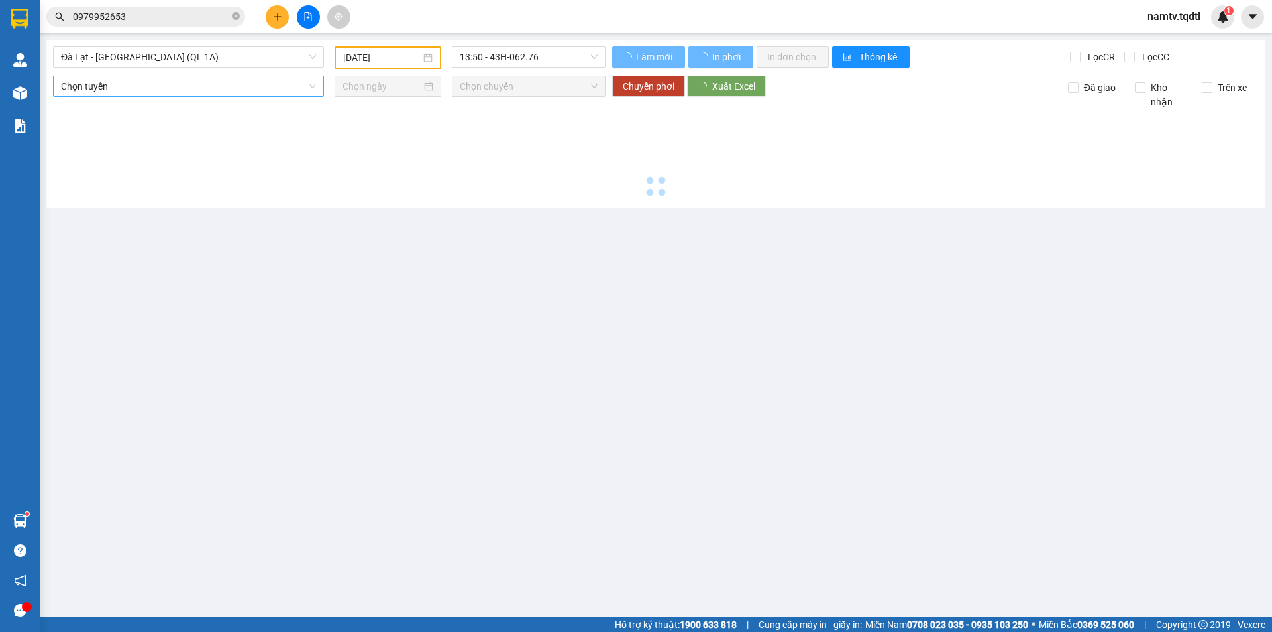
type input "[DATE]"
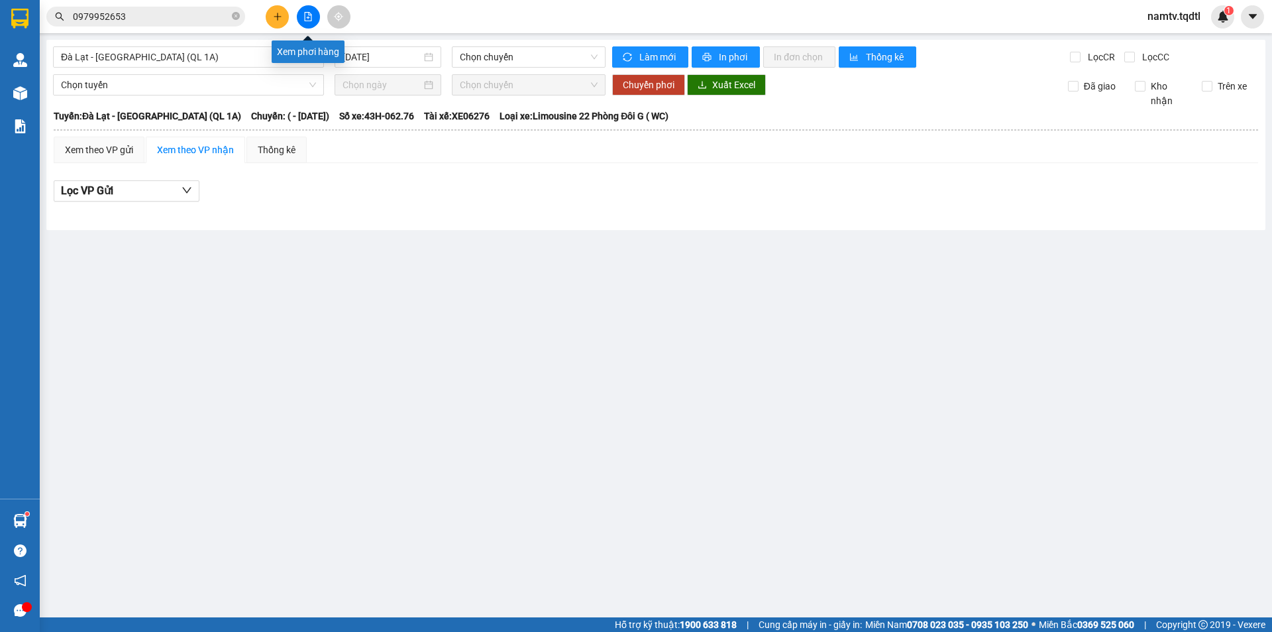
click at [304, 10] on button at bounding box center [308, 16] width 23 height 23
click at [241, 60] on span "Đà Lạt - [GEOGRAPHIC_DATA] (QL 1A)" at bounding box center [188, 57] width 255 height 20
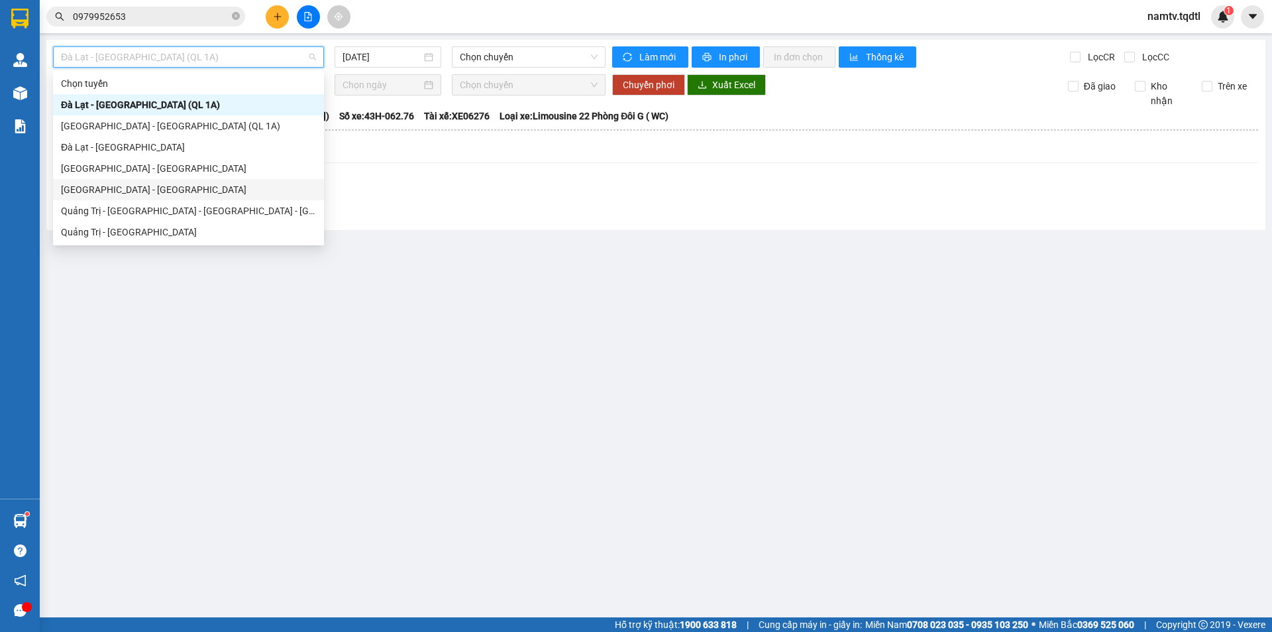
click at [121, 186] on div "[GEOGRAPHIC_DATA] - [GEOGRAPHIC_DATA]" at bounding box center [188, 189] width 255 height 15
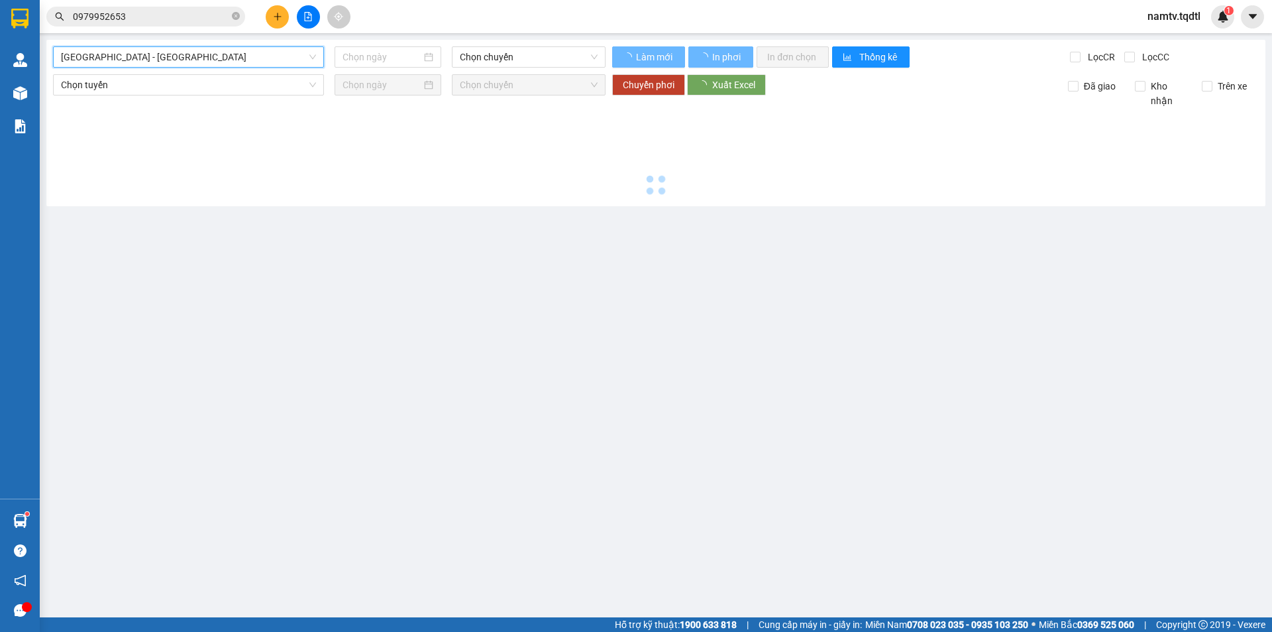
type input "[DATE]"
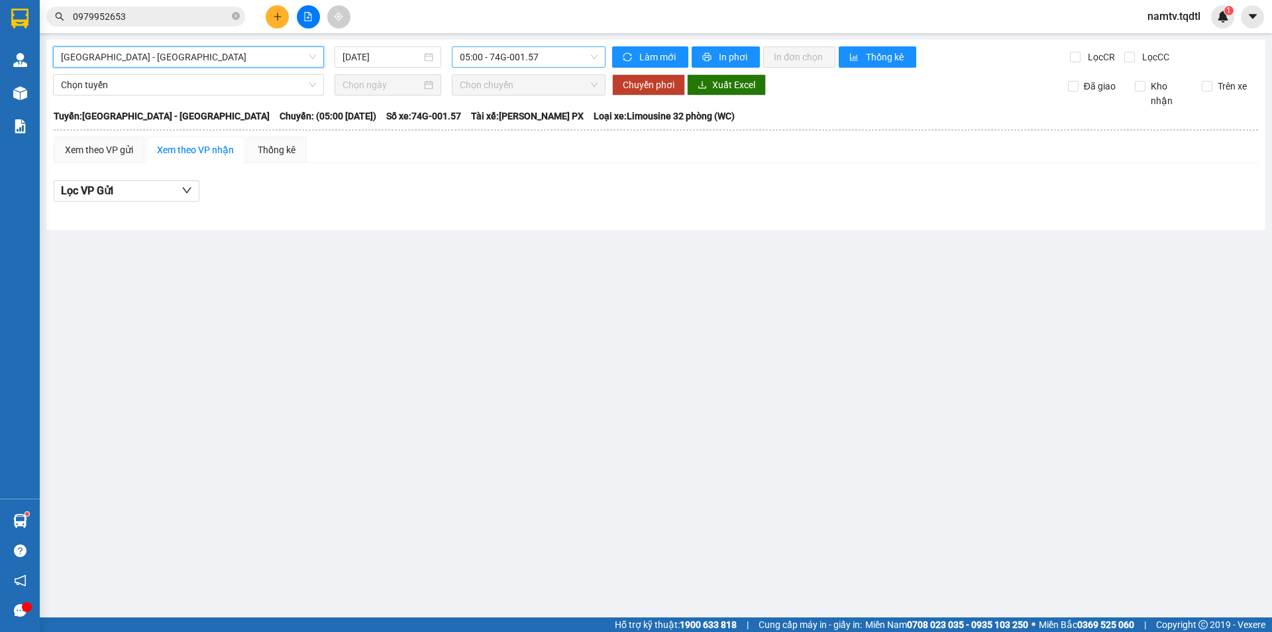
click at [550, 54] on span "05:00 - 74G-001.57" at bounding box center [529, 57] width 138 height 20
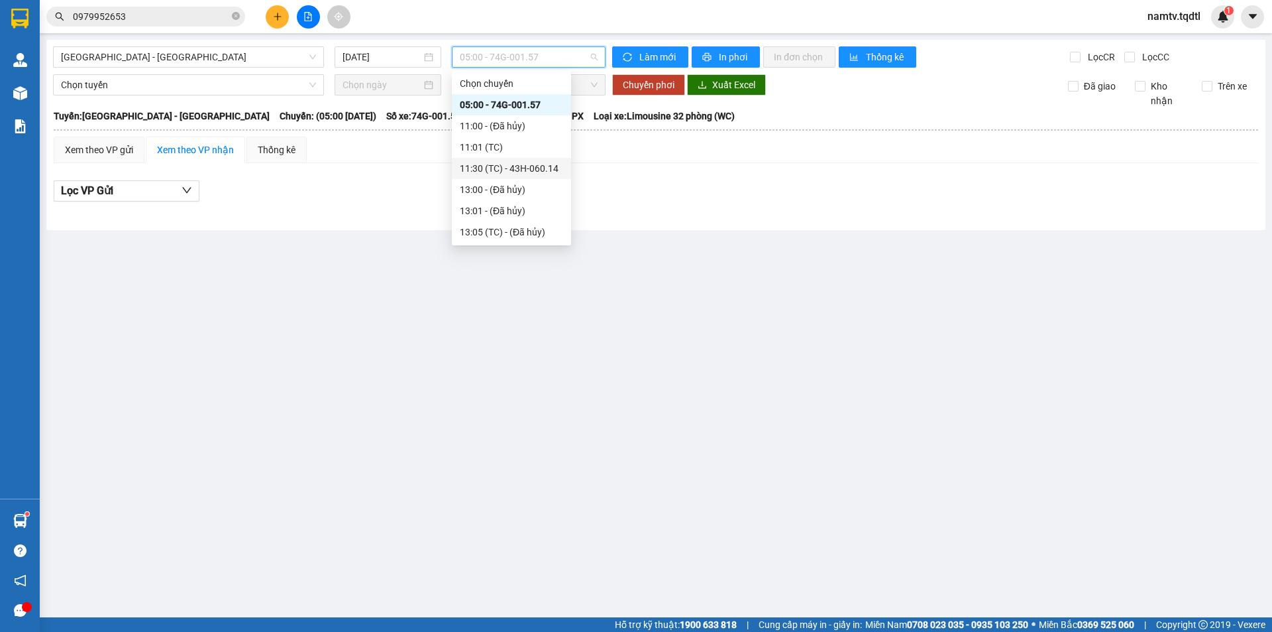
click at [525, 165] on div "11:30 (TC) - 43H-060.14" at bounding box center [511, 168] width 103 height 15
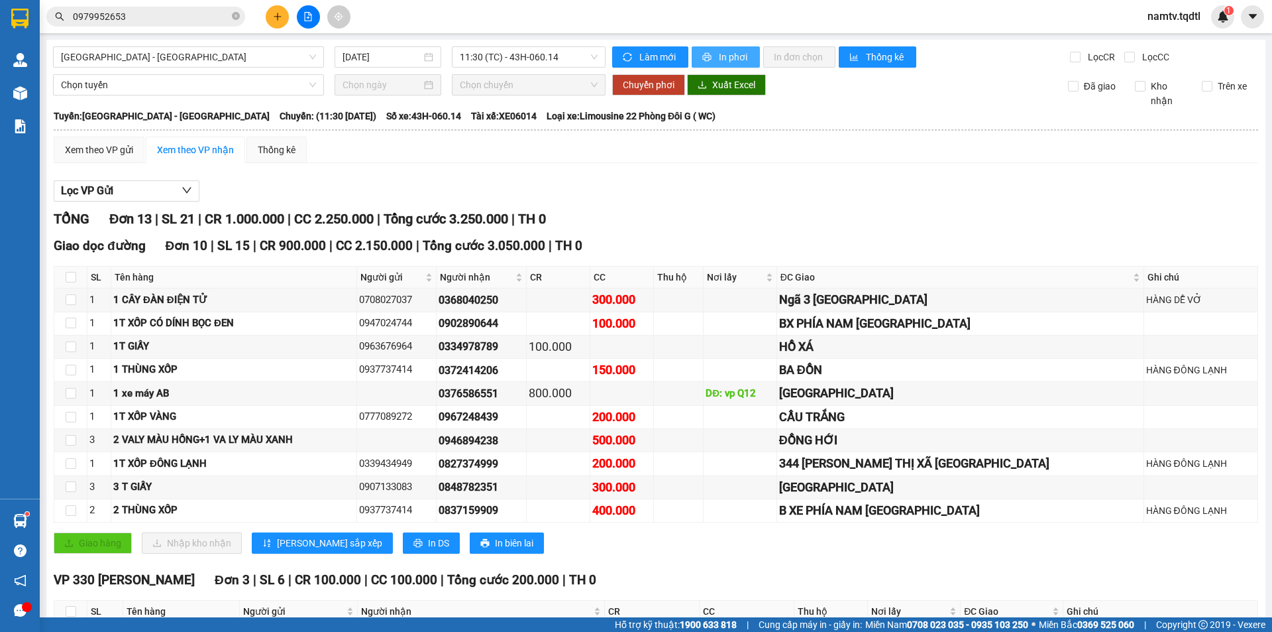
click at [708, 51] on button "In phơi" at bounding box center [726, 56] width 68 height 21
